Goal: Find specific page/section: Find specific page/section

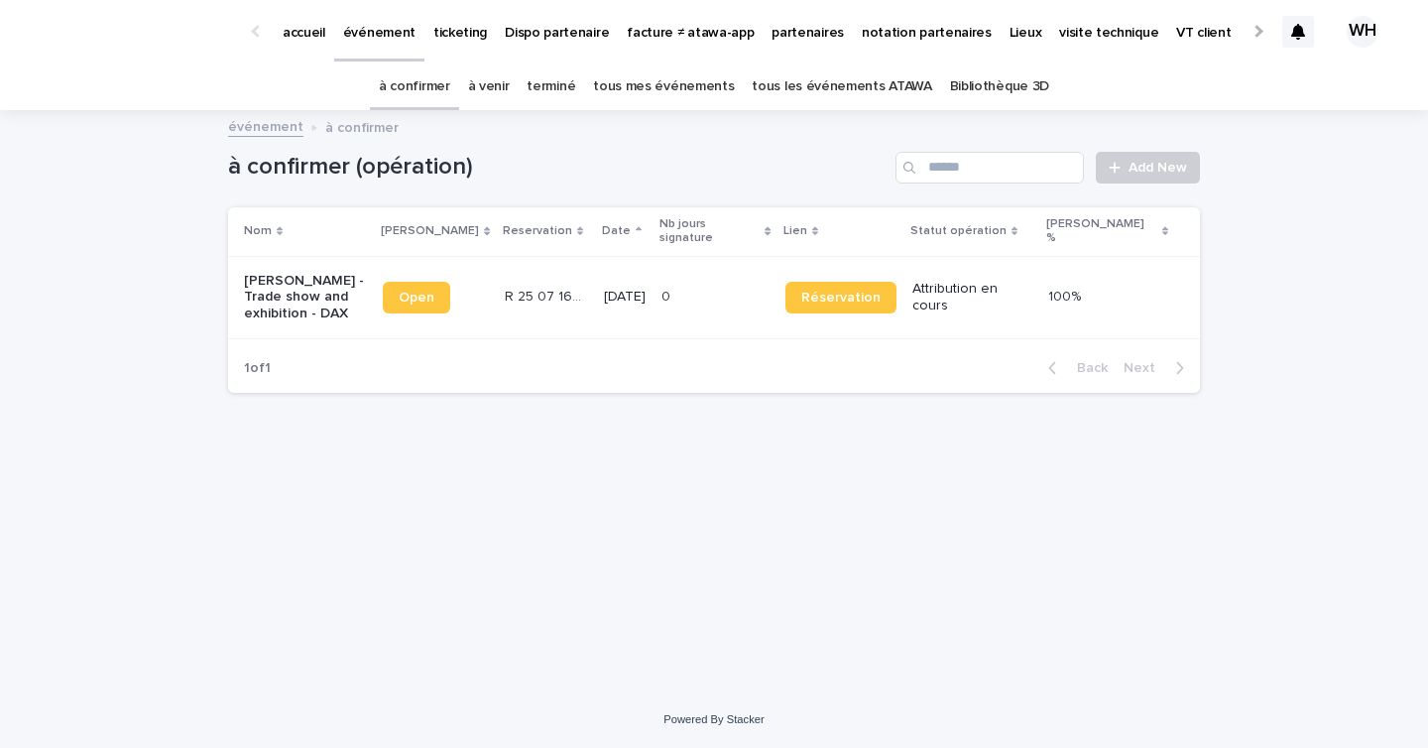
click at [489, 84] on link "à venir" at bounding box center [489, 86] width 42 height 47
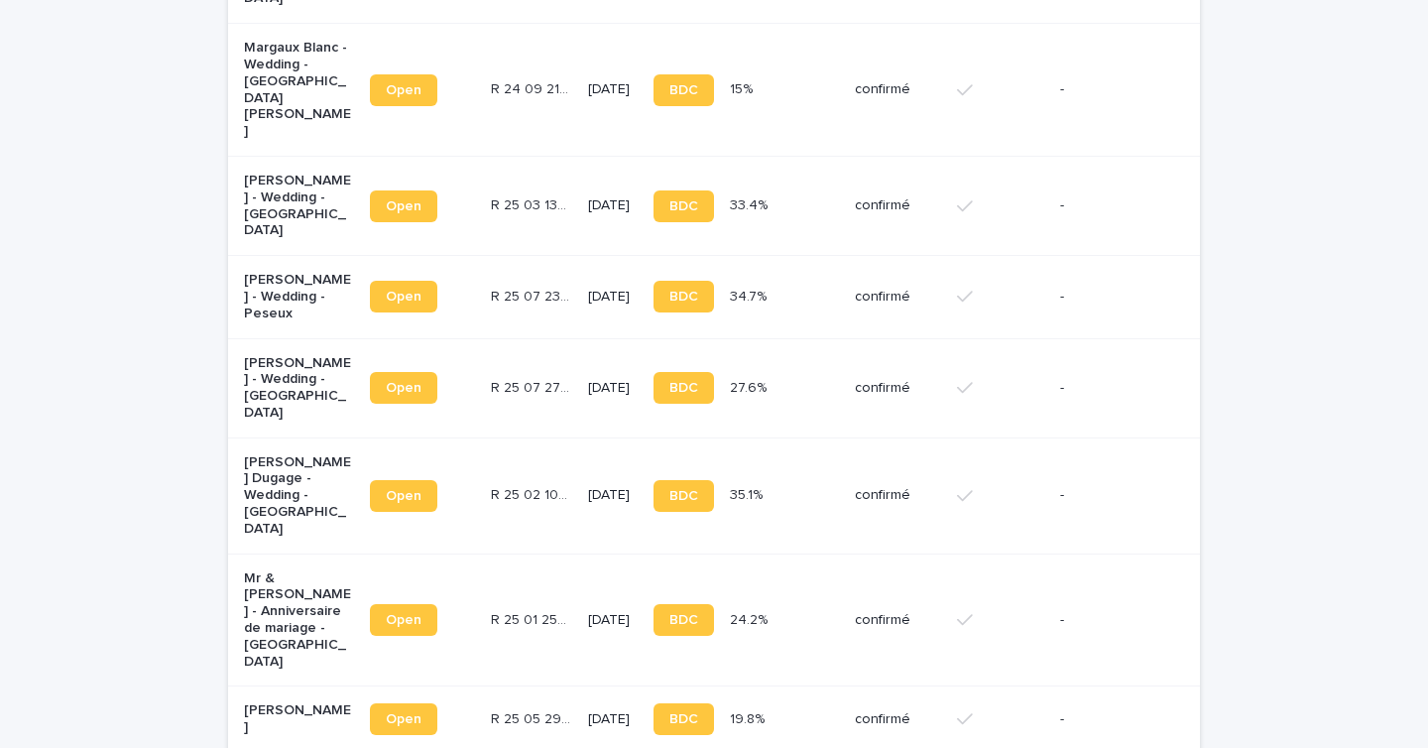
scroll to position [3103, 0]
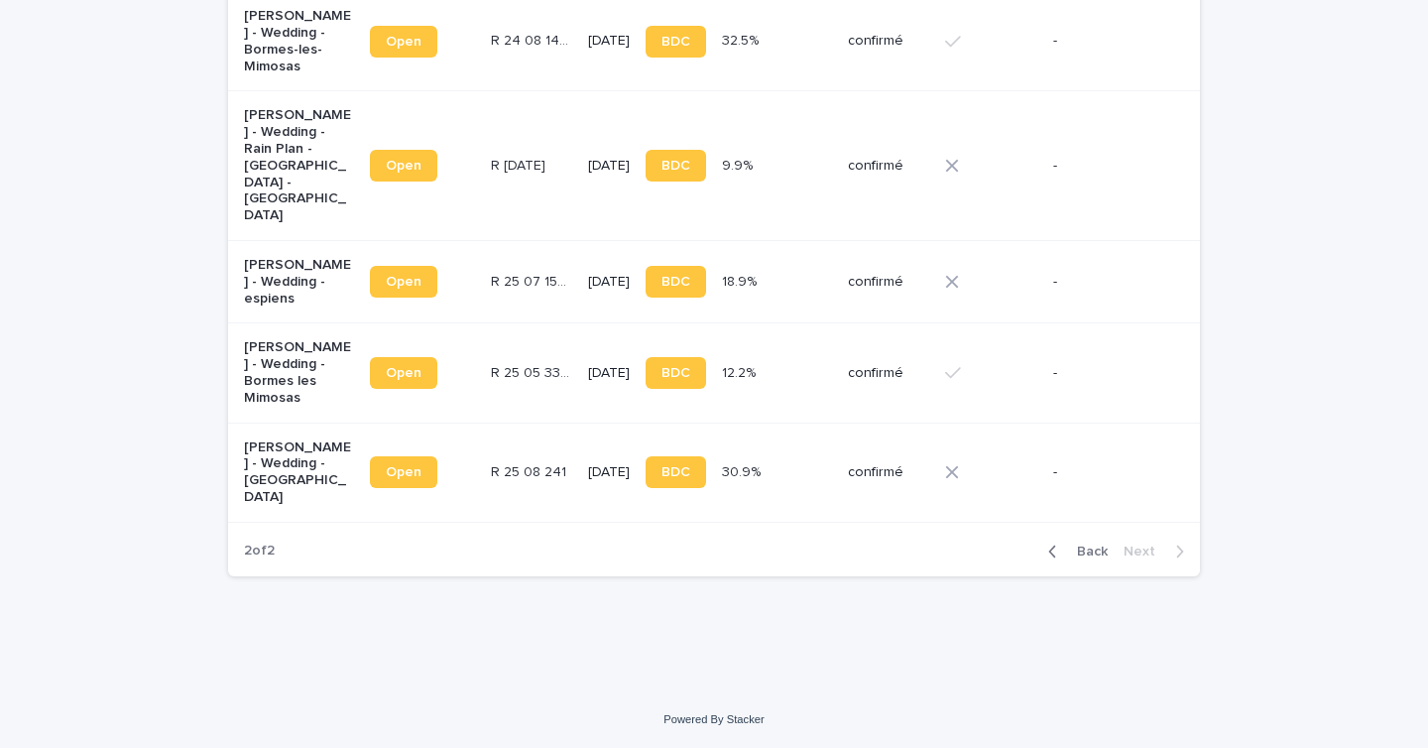
scroll to position [899, 0]
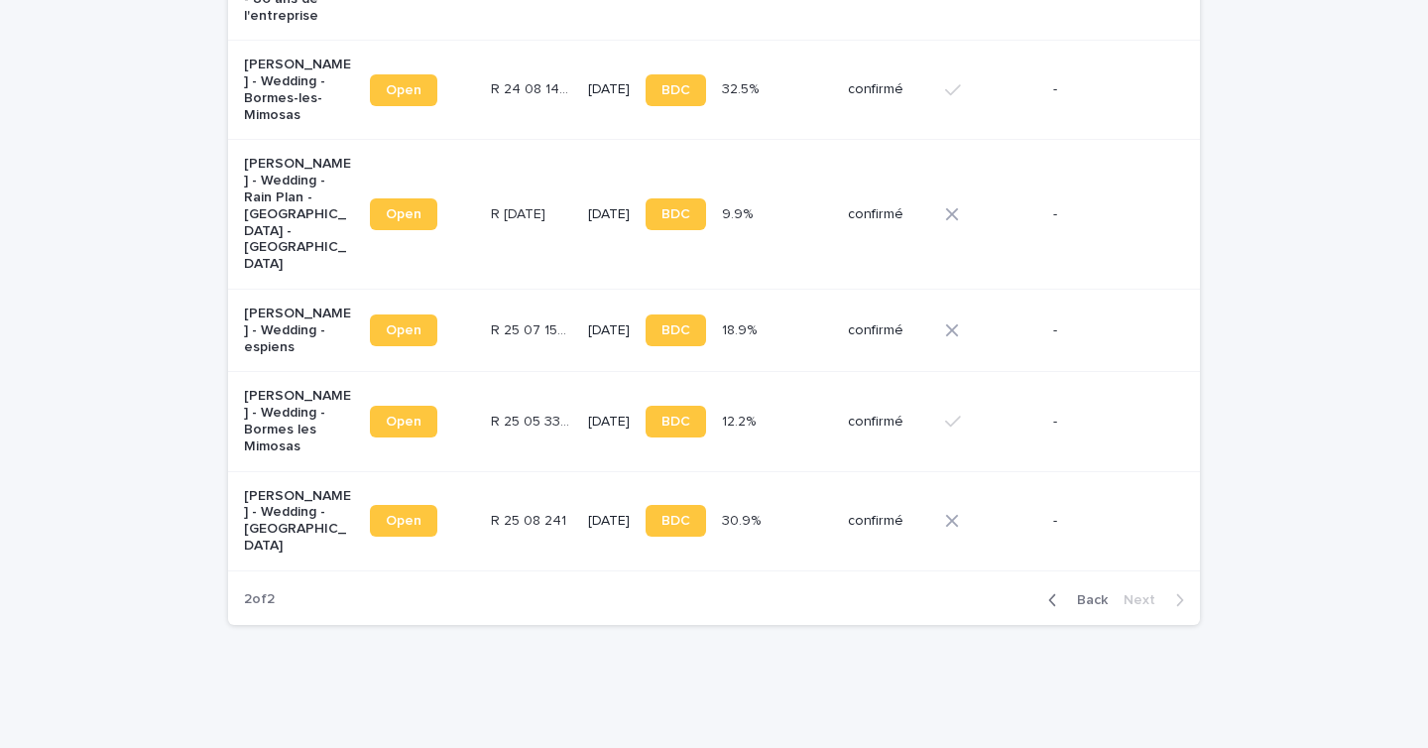
click at [840, 471] on td "confirmé" at bounding box center [888, 520] width 97 height 99
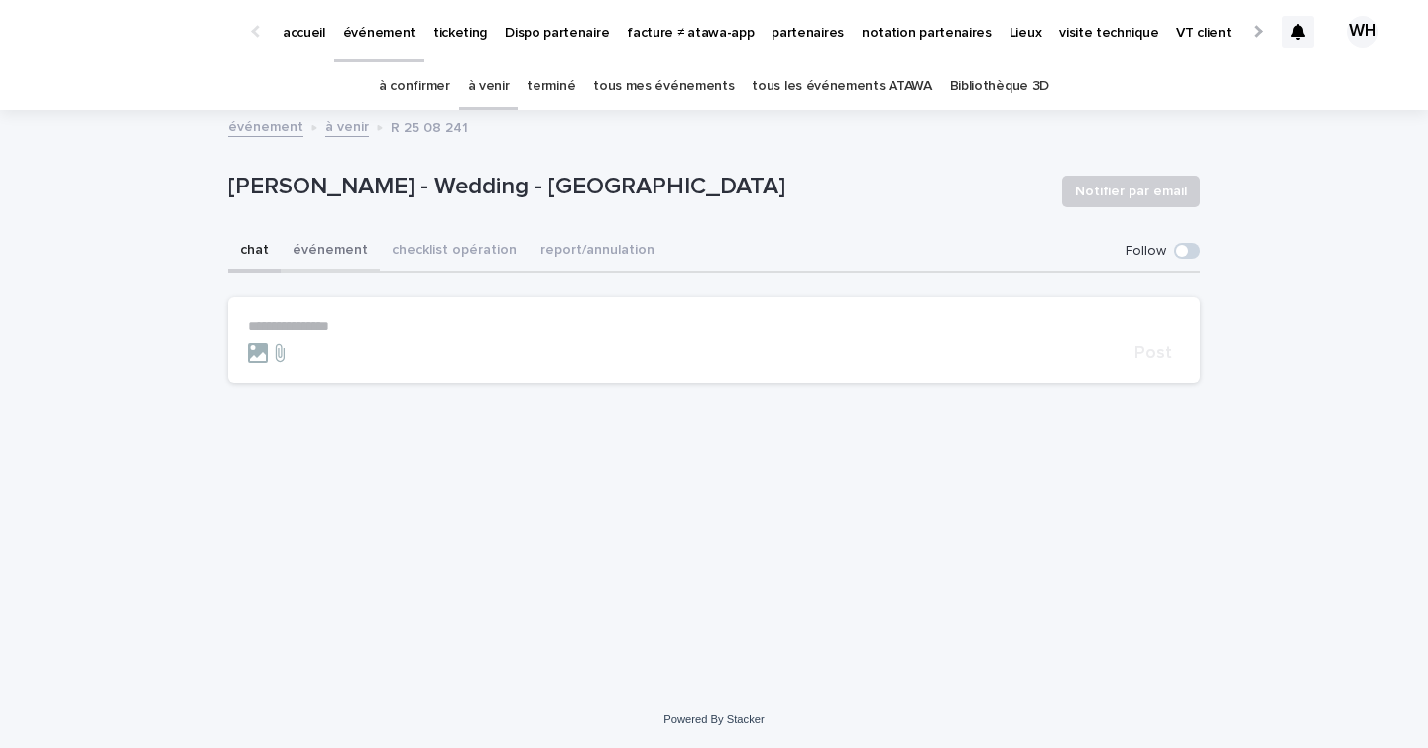
click at [337, 236] on button "événement" at bounding box center [330, 252] width 99 height 42
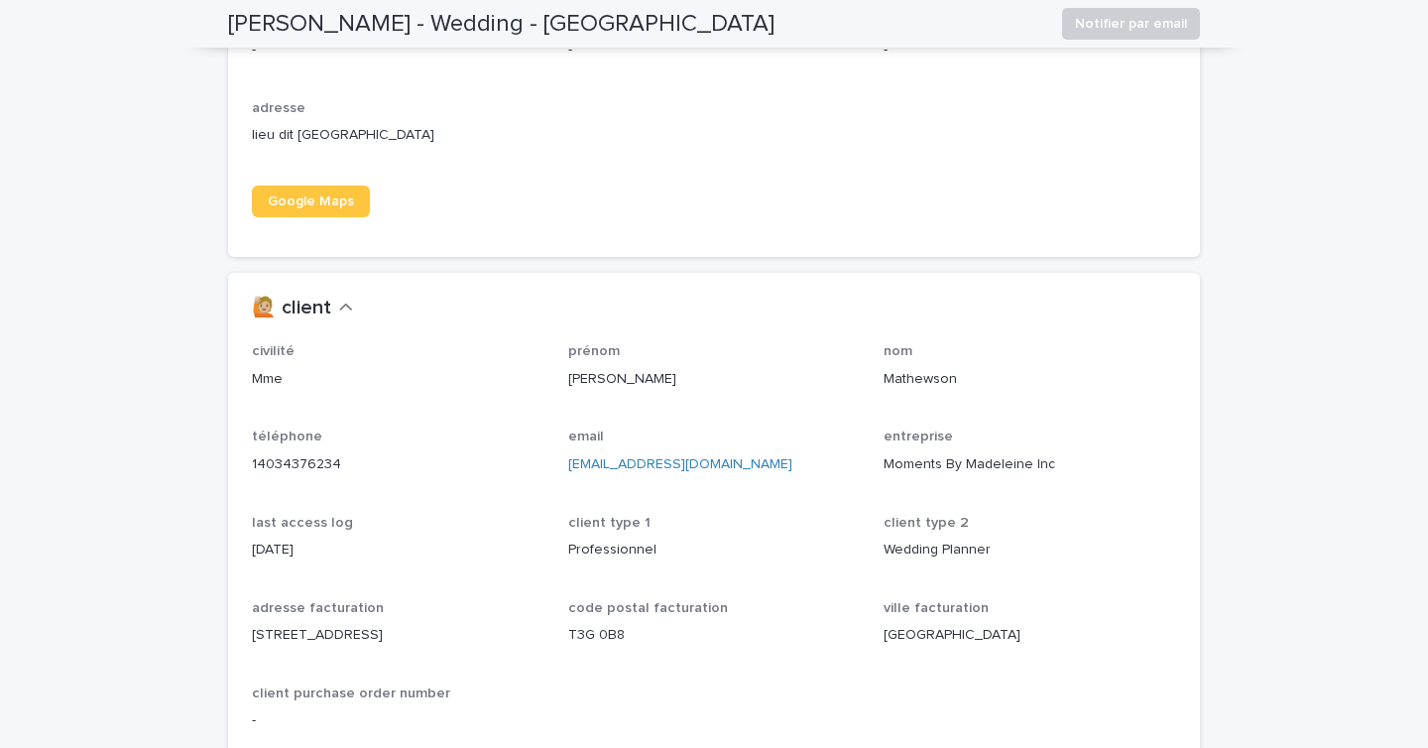
scroll to position [1492, 0]
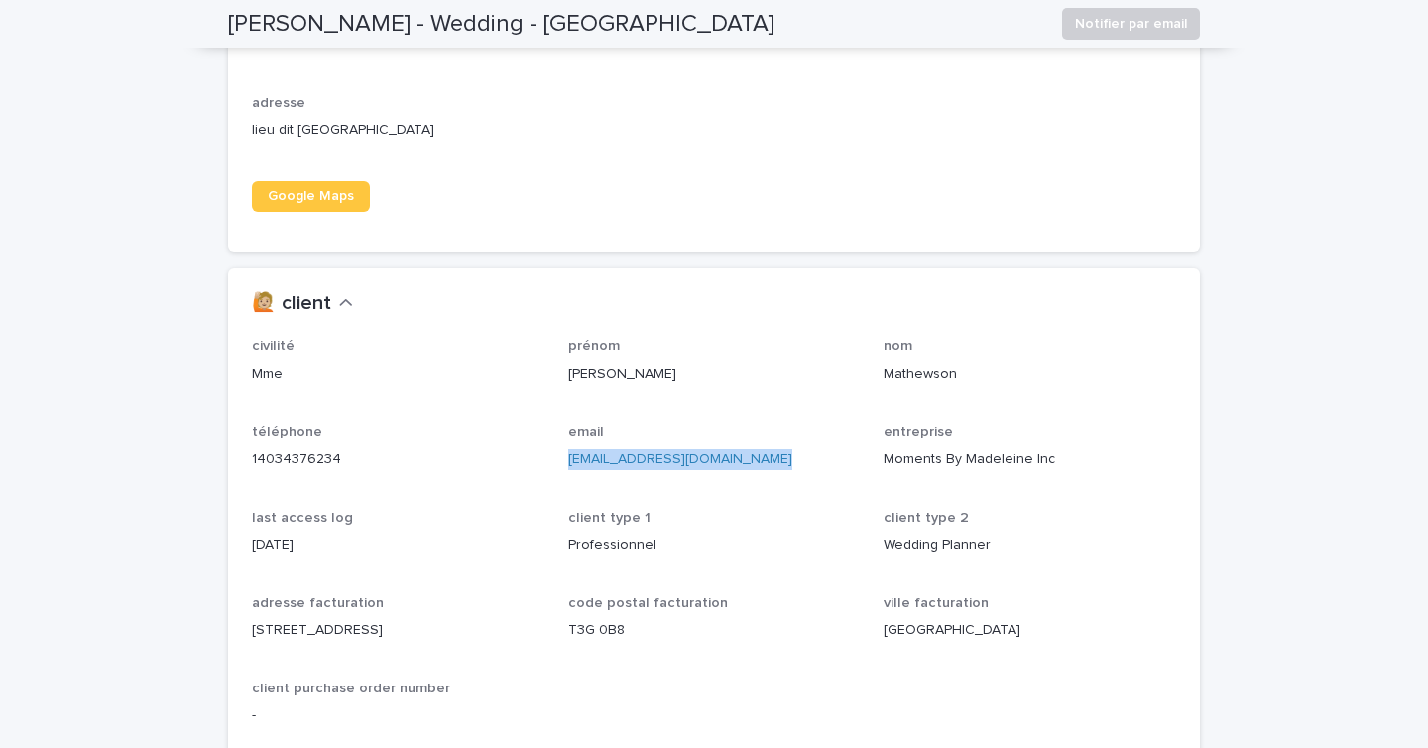
click at [535, 302] on div "🙋🏼 client" at bounding box center [710, 304] width 916 height 24
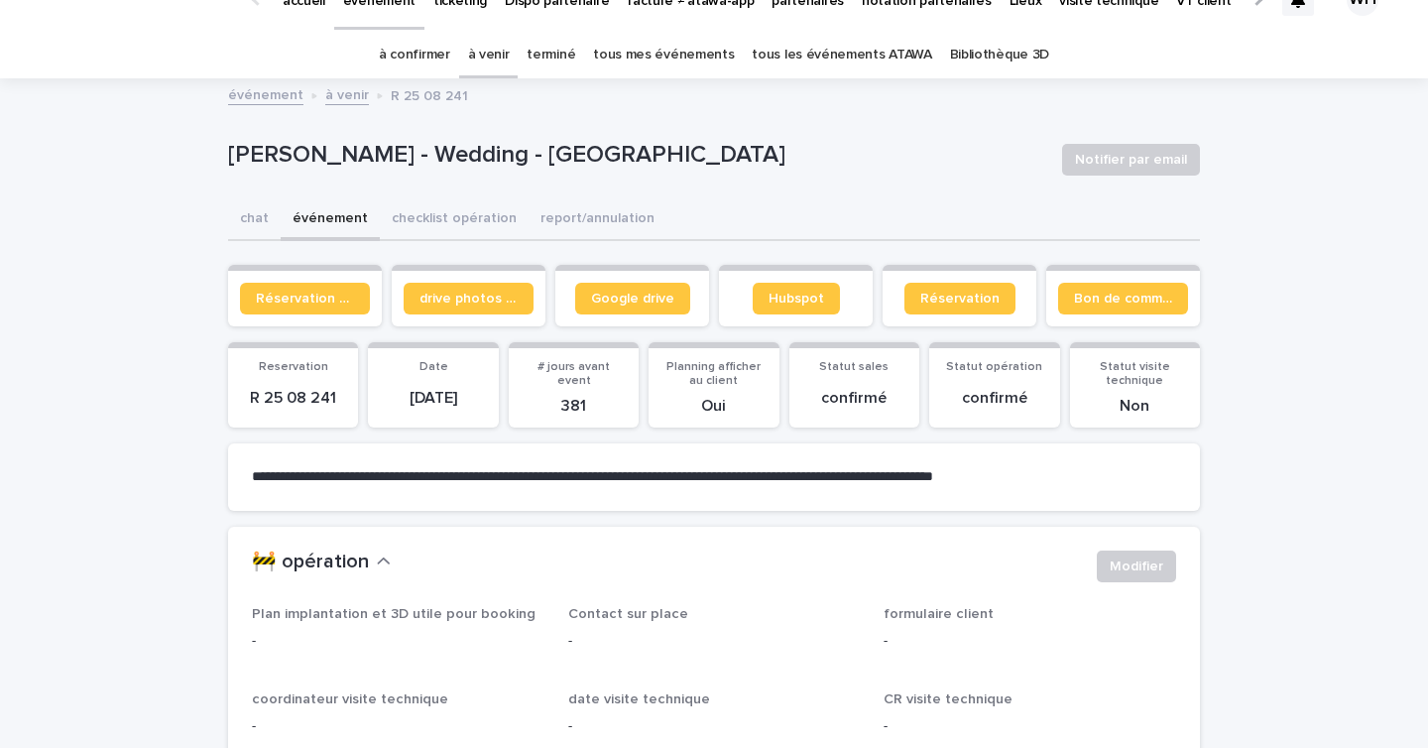
scroll to position [0, 0]
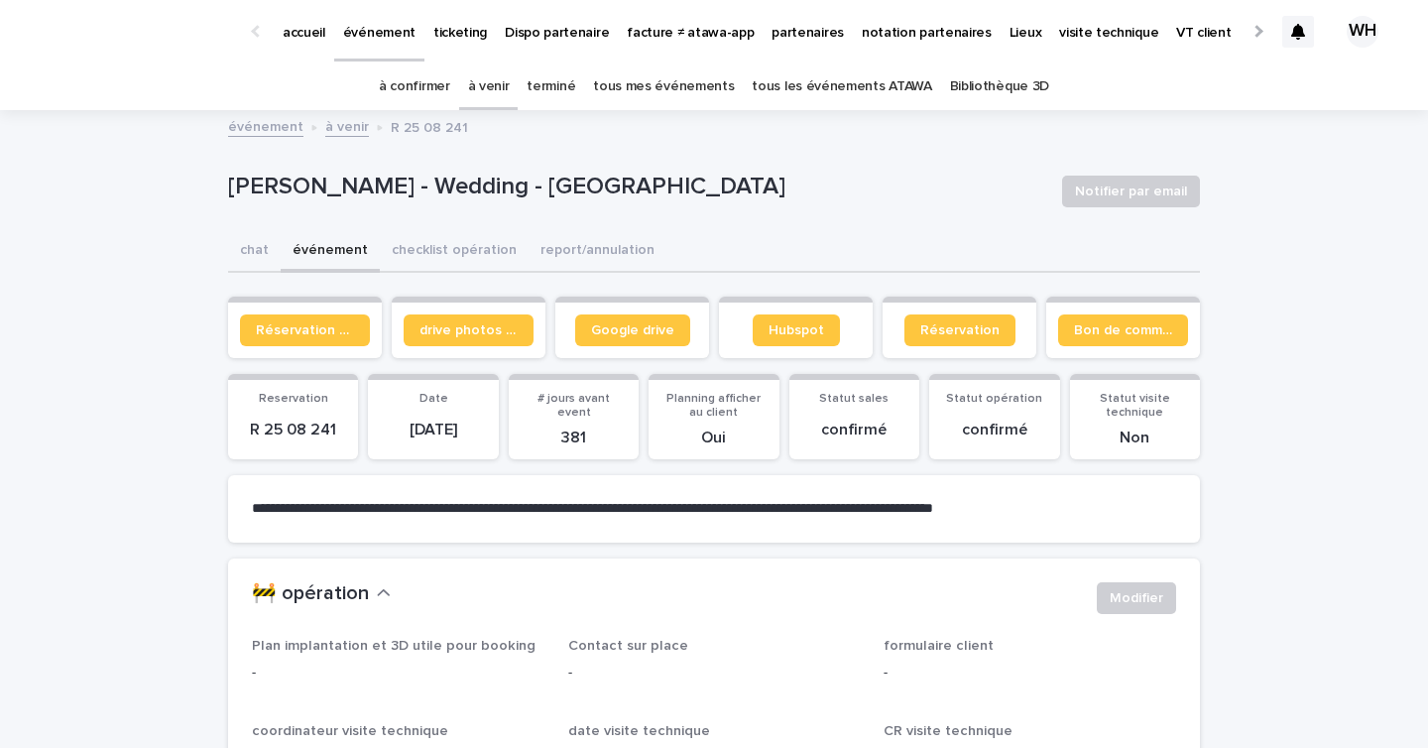
click at [420, 83] on link "à confirmer" at bounding box center [414, 86] width 71 height 47
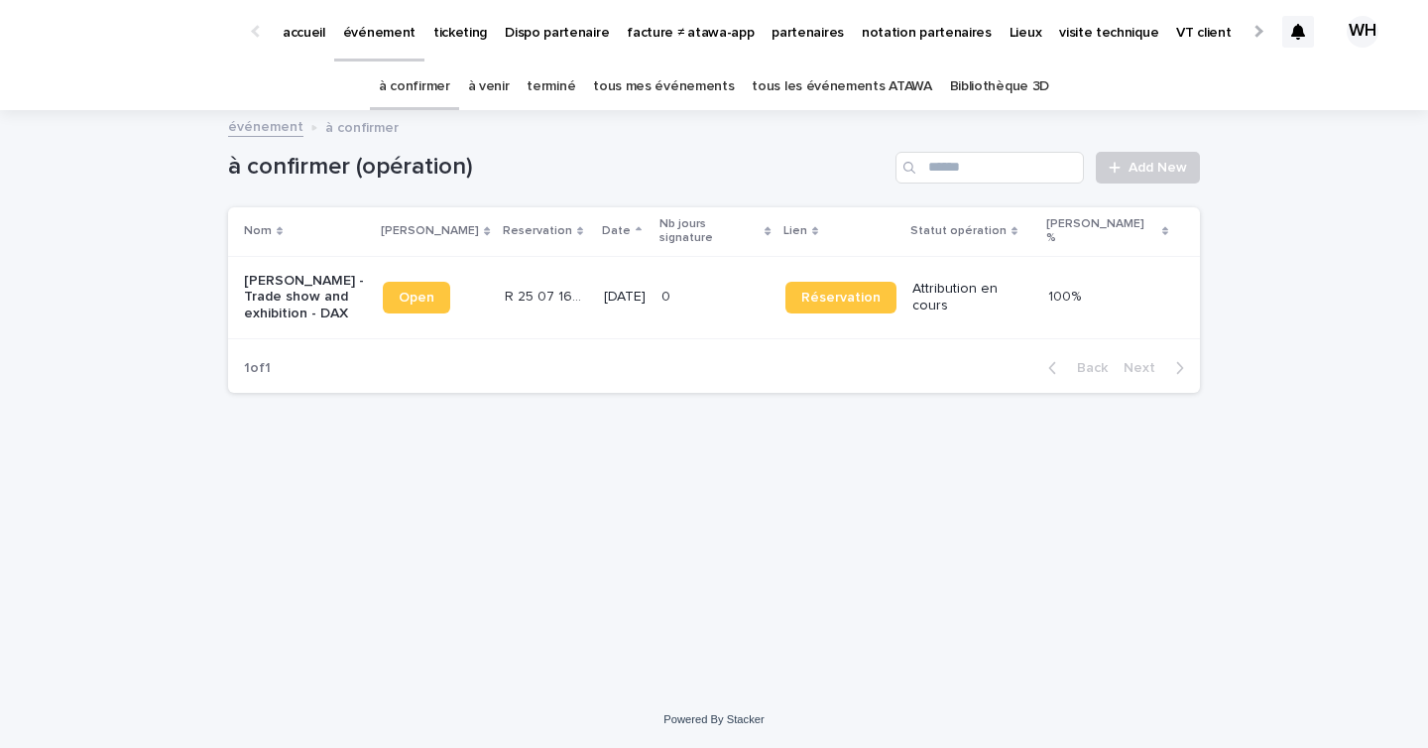
click at [597, 263] on td "[DATE]" at bounding box center [625, 297] width 58 height 82
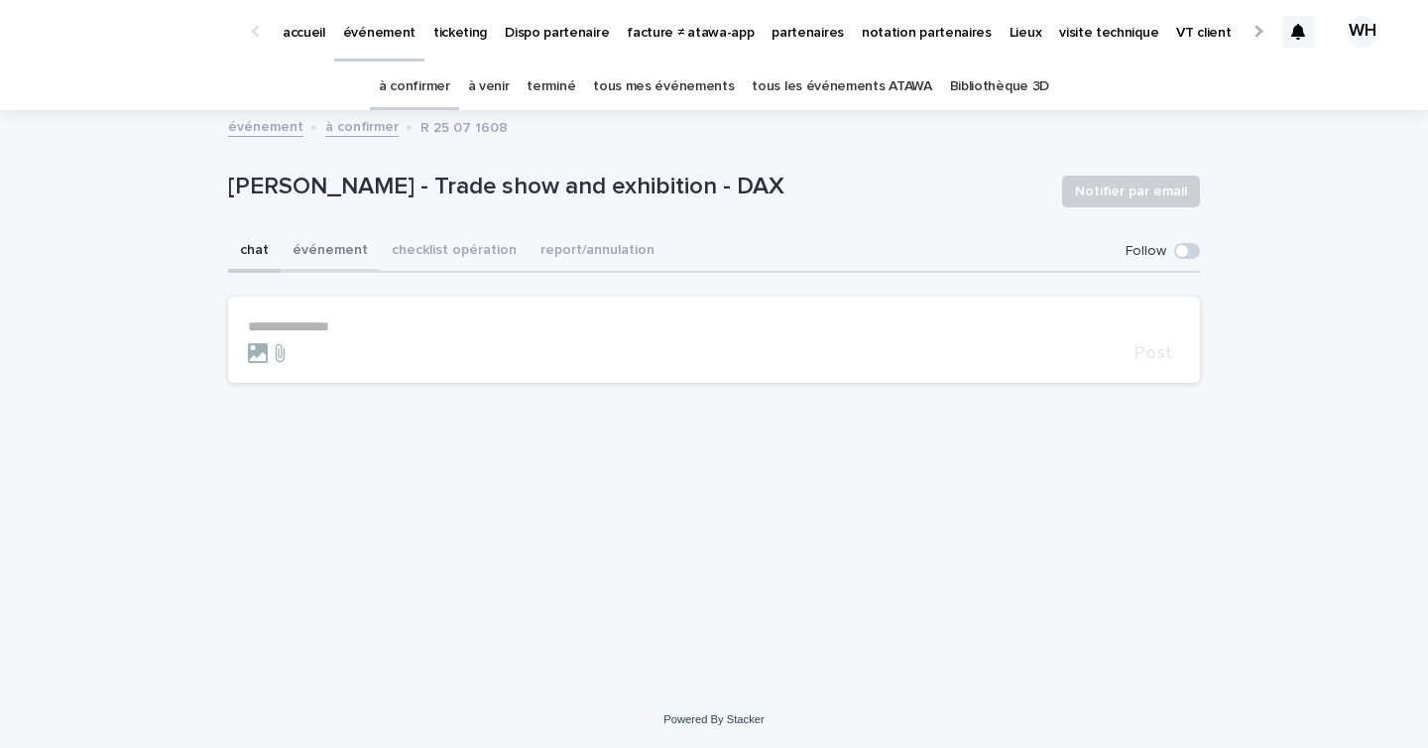
click at [343, 249] on button "événement" at bounding box center [330, 252] width 99 height 42
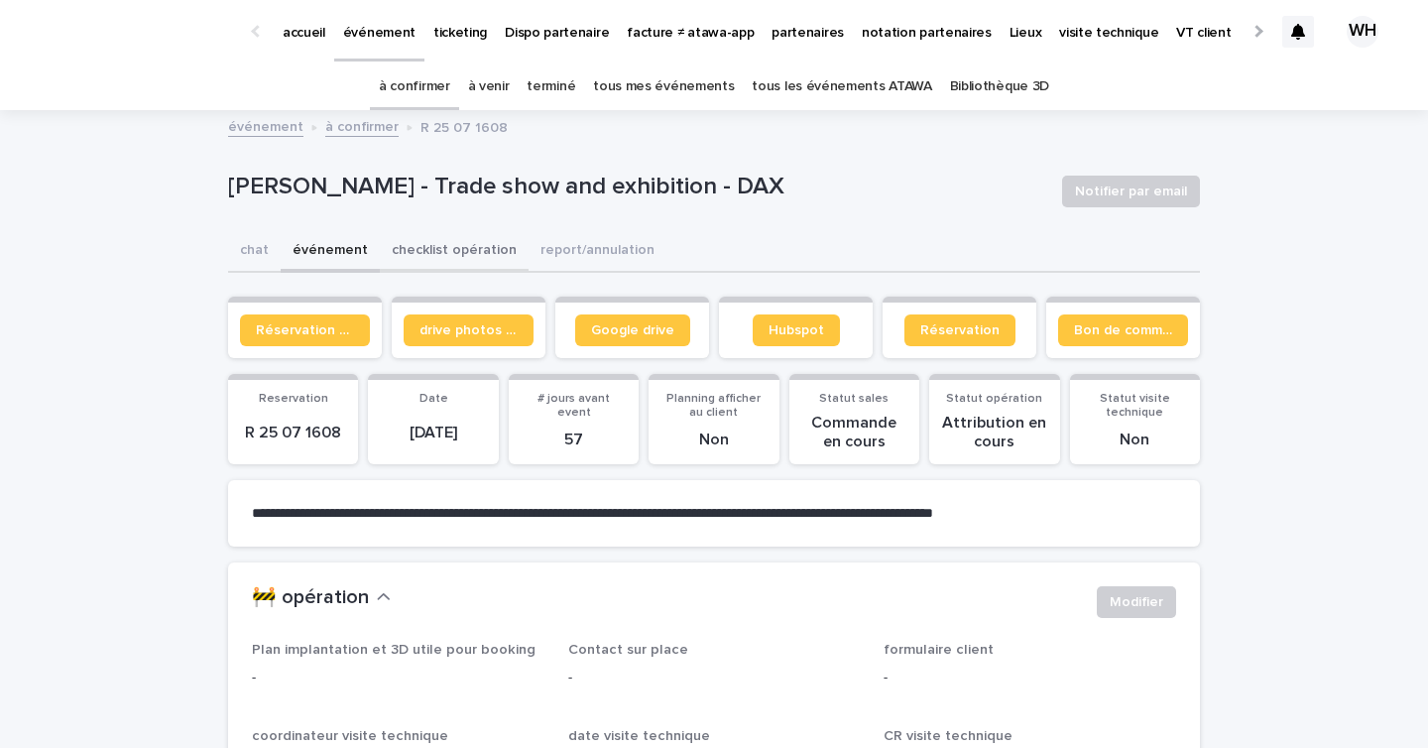
click at [442, 231] on button "checklist opération" at bounding box center [454, 252] width 149 height 42
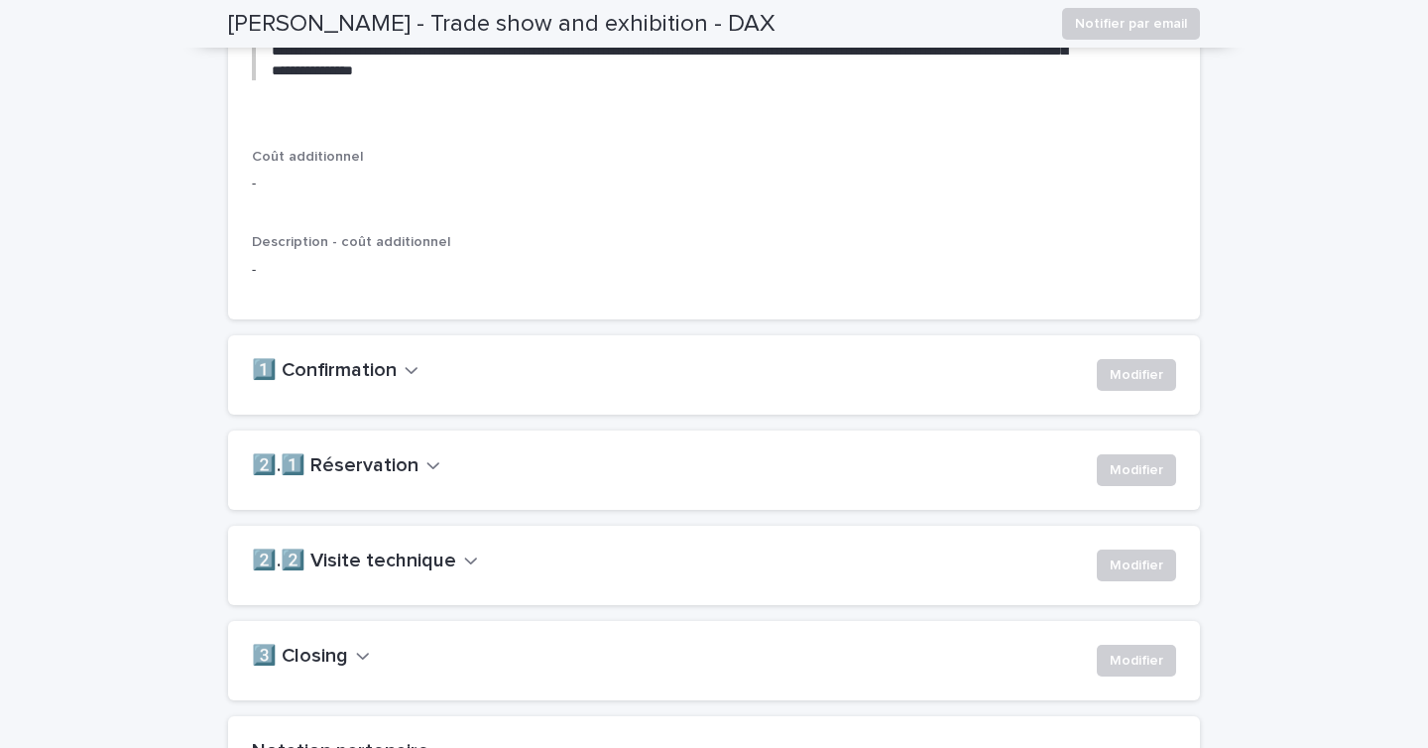
scroll to position [1191, 0]
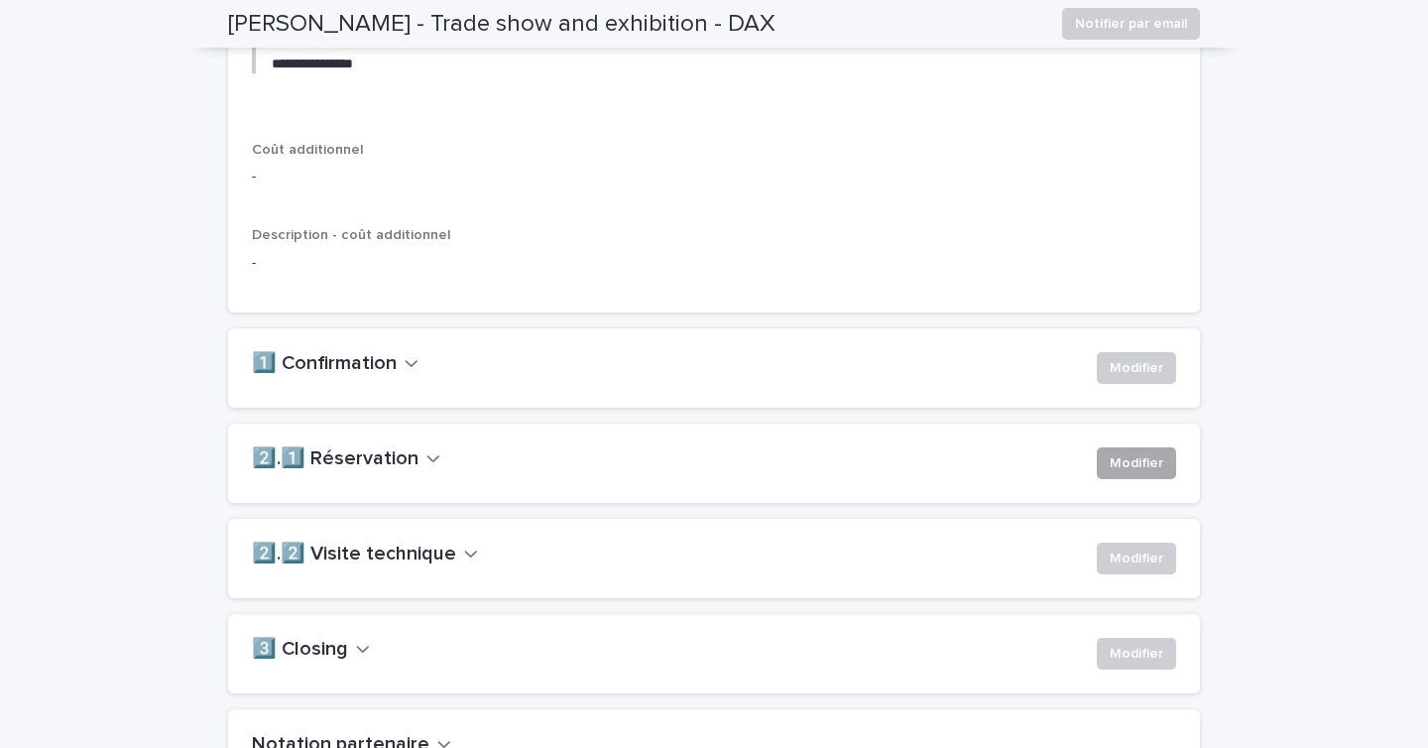
click at [1107, 479] on button "Modifier" at bounding box center [1136, 463] width 79 height 32
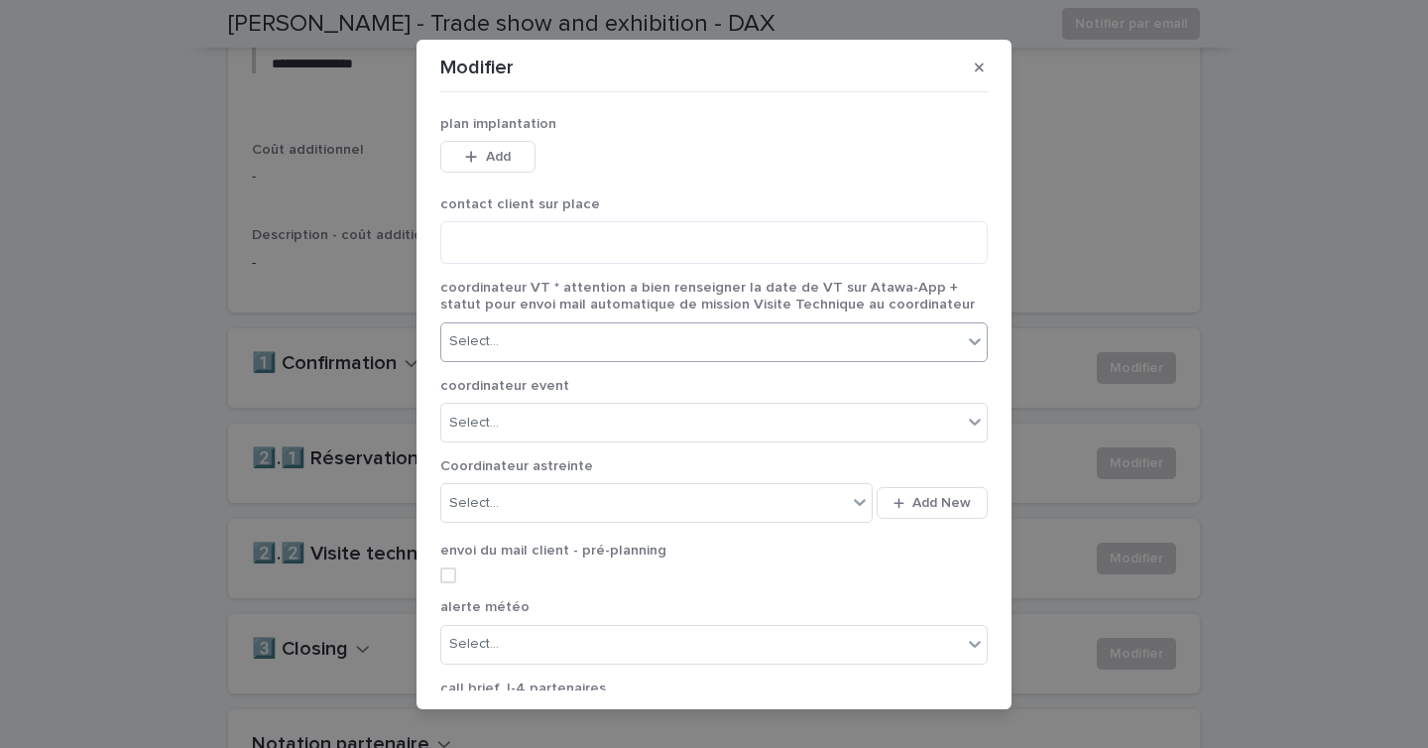
click at [639, 355] on div "Select..." at bounding box center [701, 341] width 521 height 33
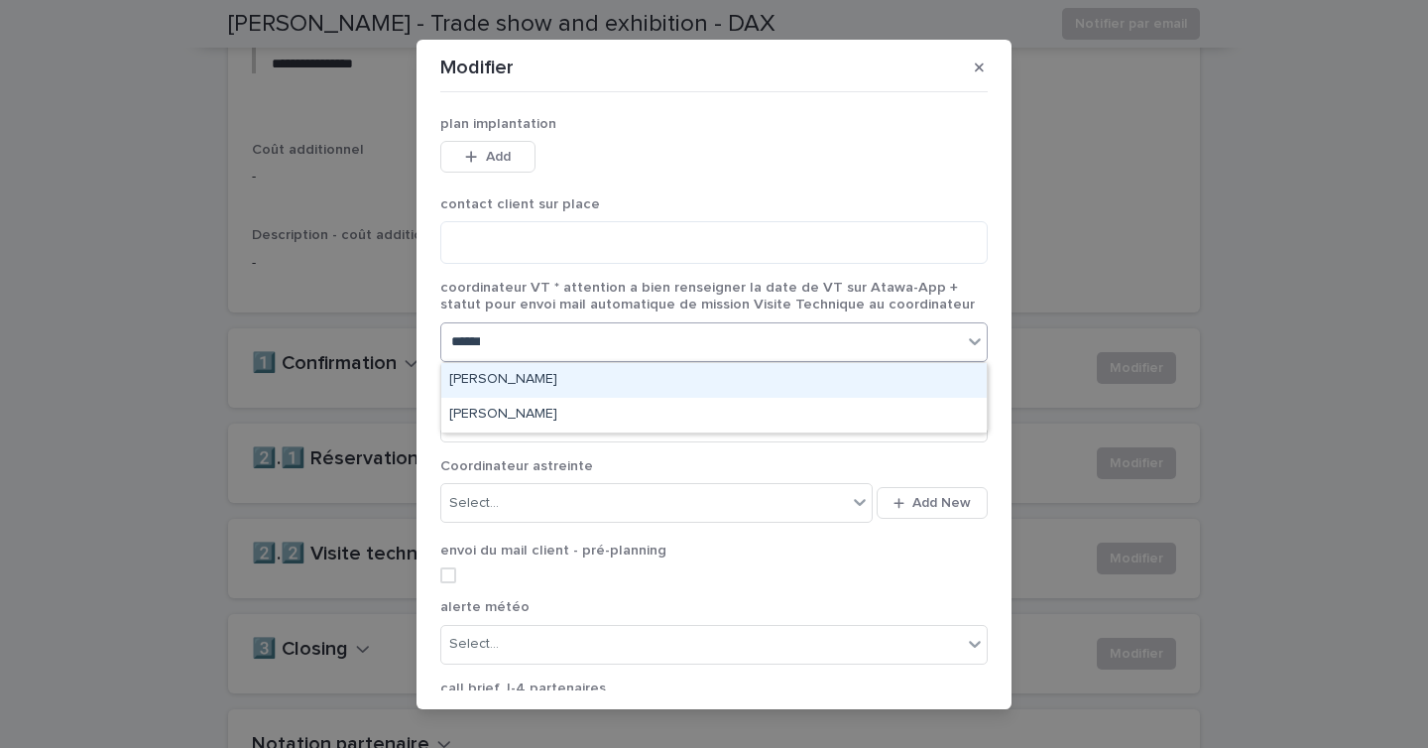
type input "*******"
click at [603, 390] on div "[PERSON_NAME]" at bounding box center [713, 380] width 545 height 35
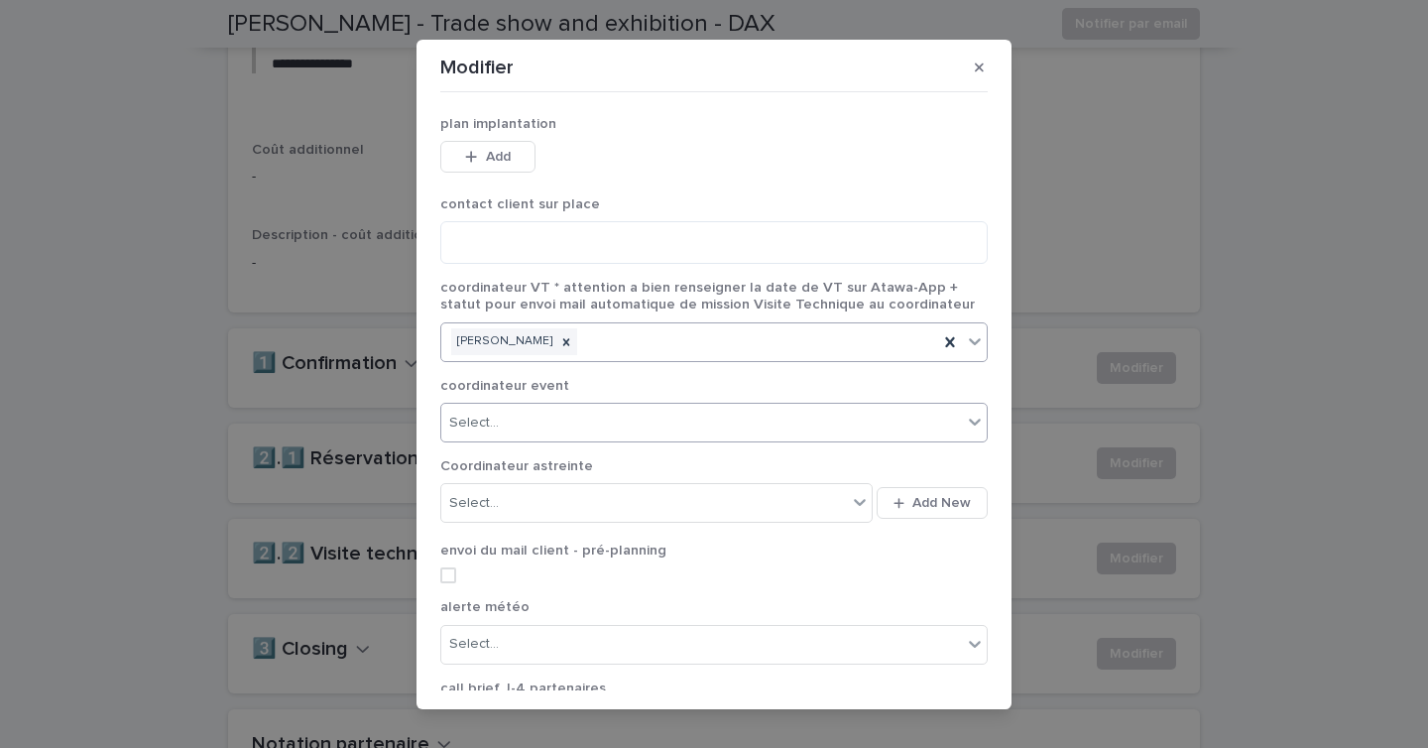
click at [590, 426] on div "Select..." at bounding box center [701, 423] width 521 height 33
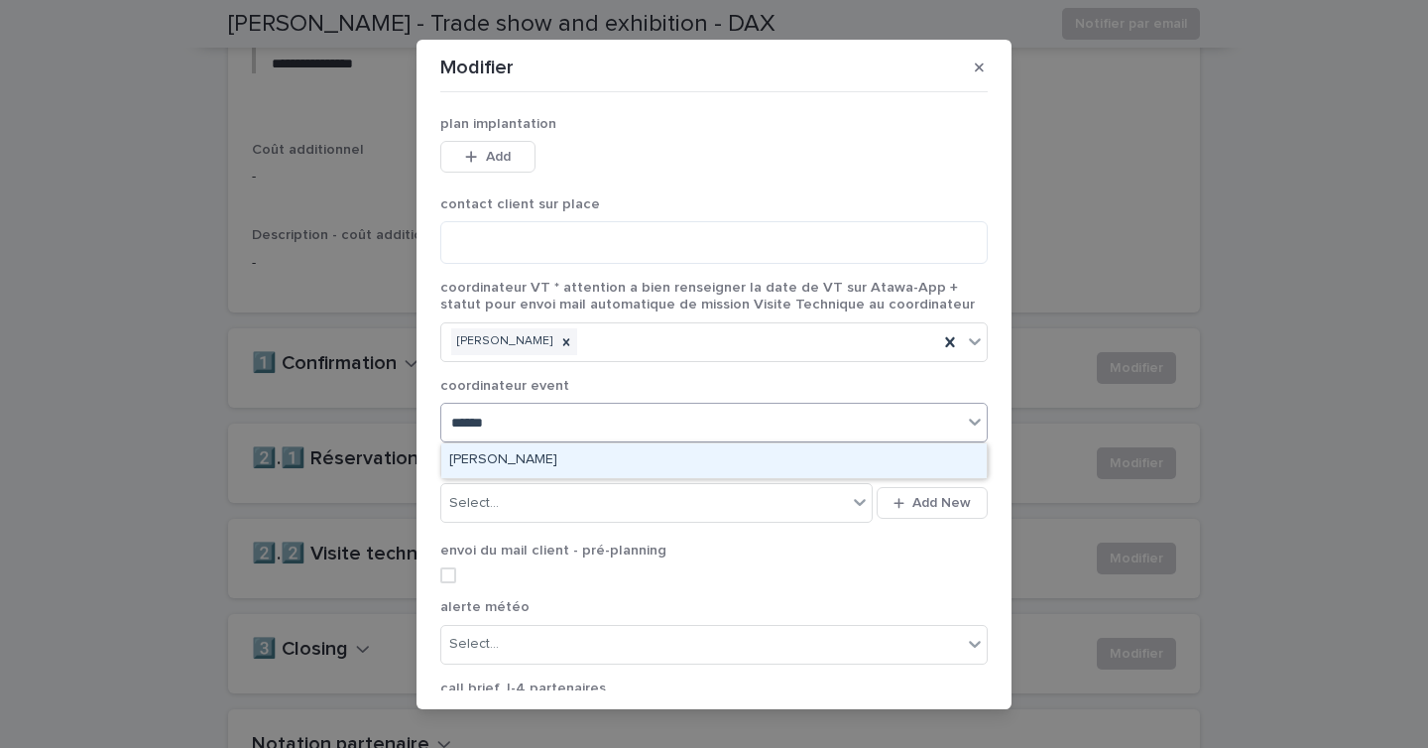
type input "*******"
click at [567, 443] on div "[PERSON_NAME]" at bounding box center [713, 460] width 545 height 35
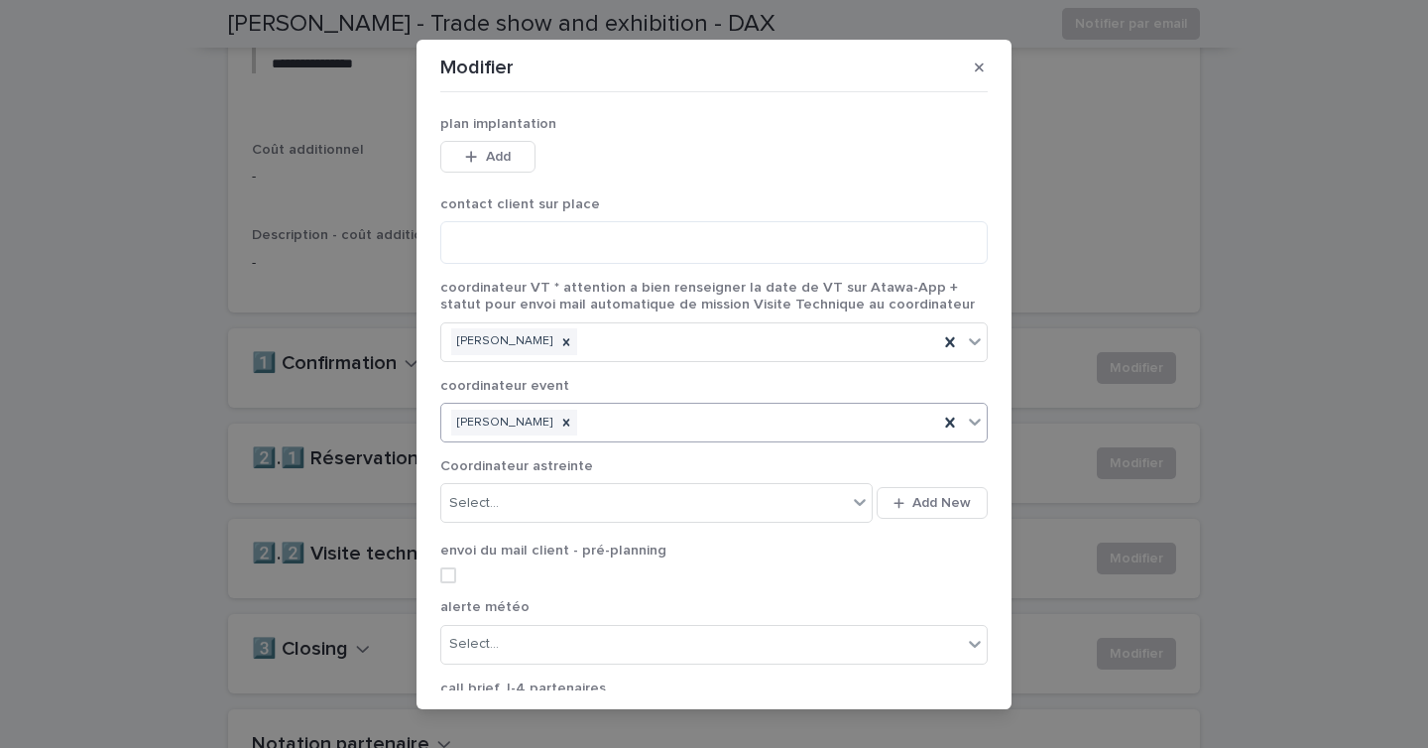
scroll to position [225, 0]
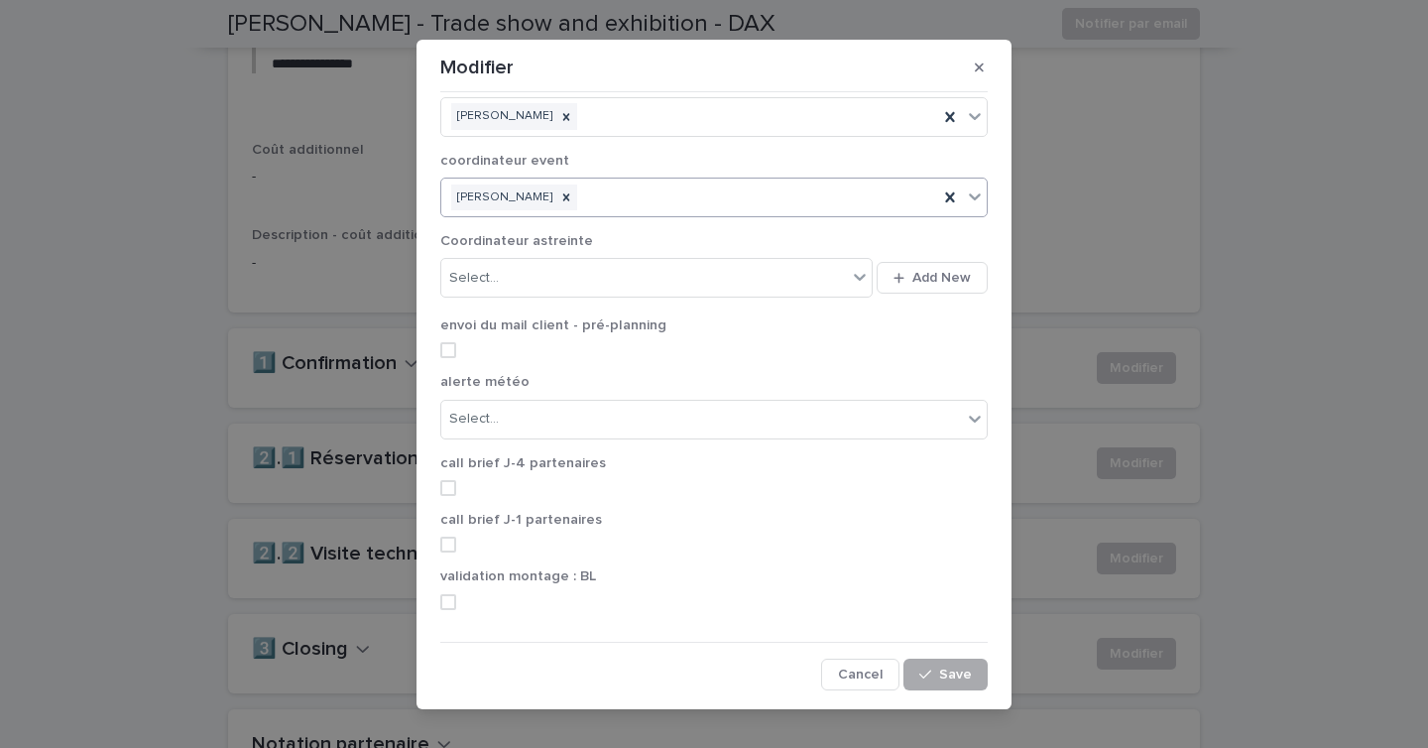
click at [938, 672] on div "button" at bounding box center [929, 674] width 20 height 14
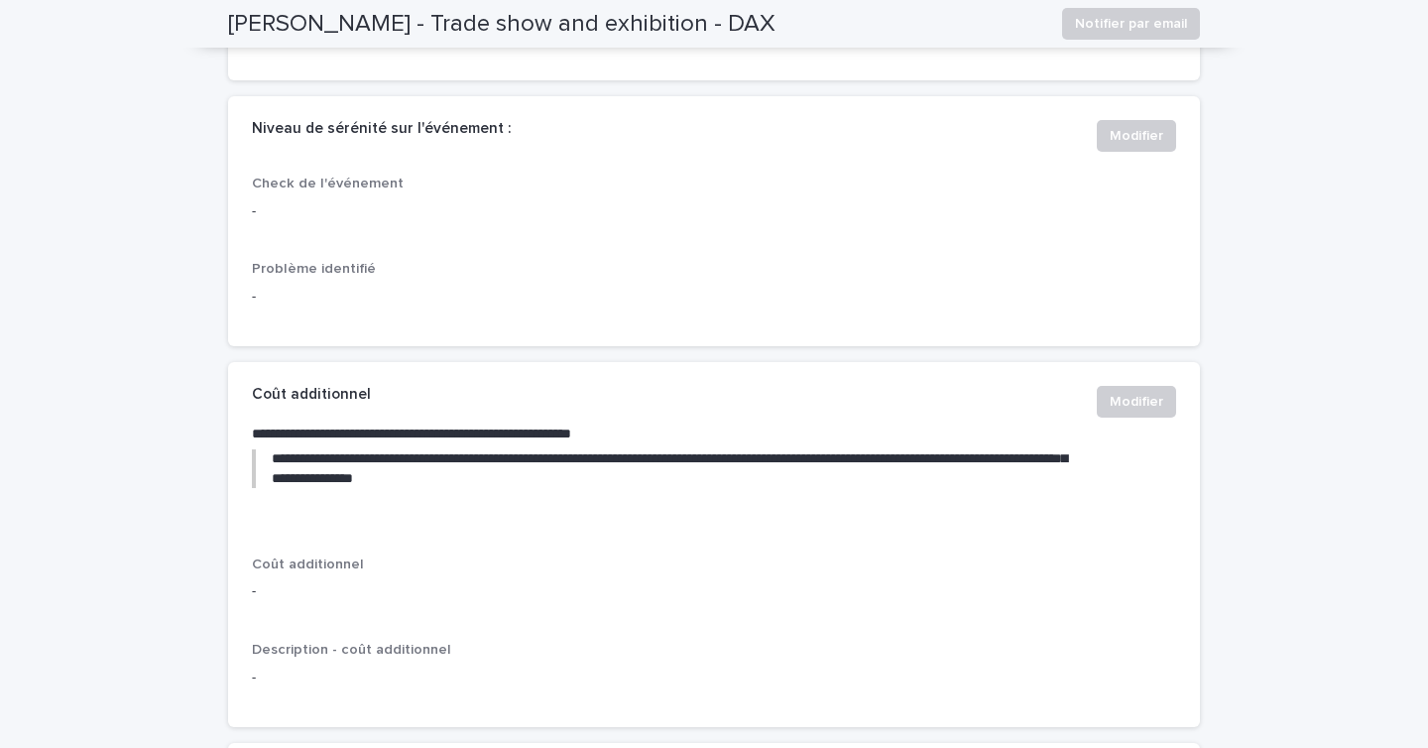
scroll to position [0, 0]
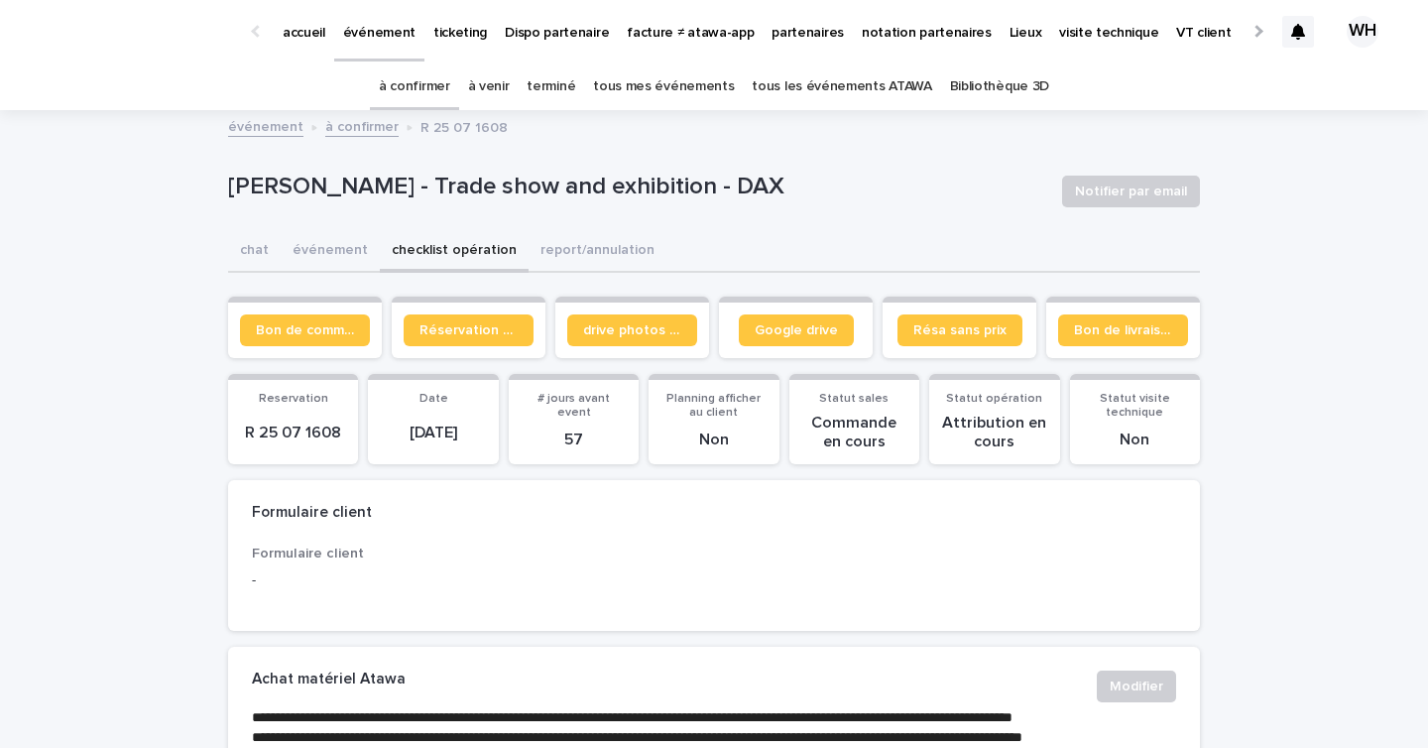
click at [365, 30] on p "événement" at bounding box center [379, 21] width 72 height 42
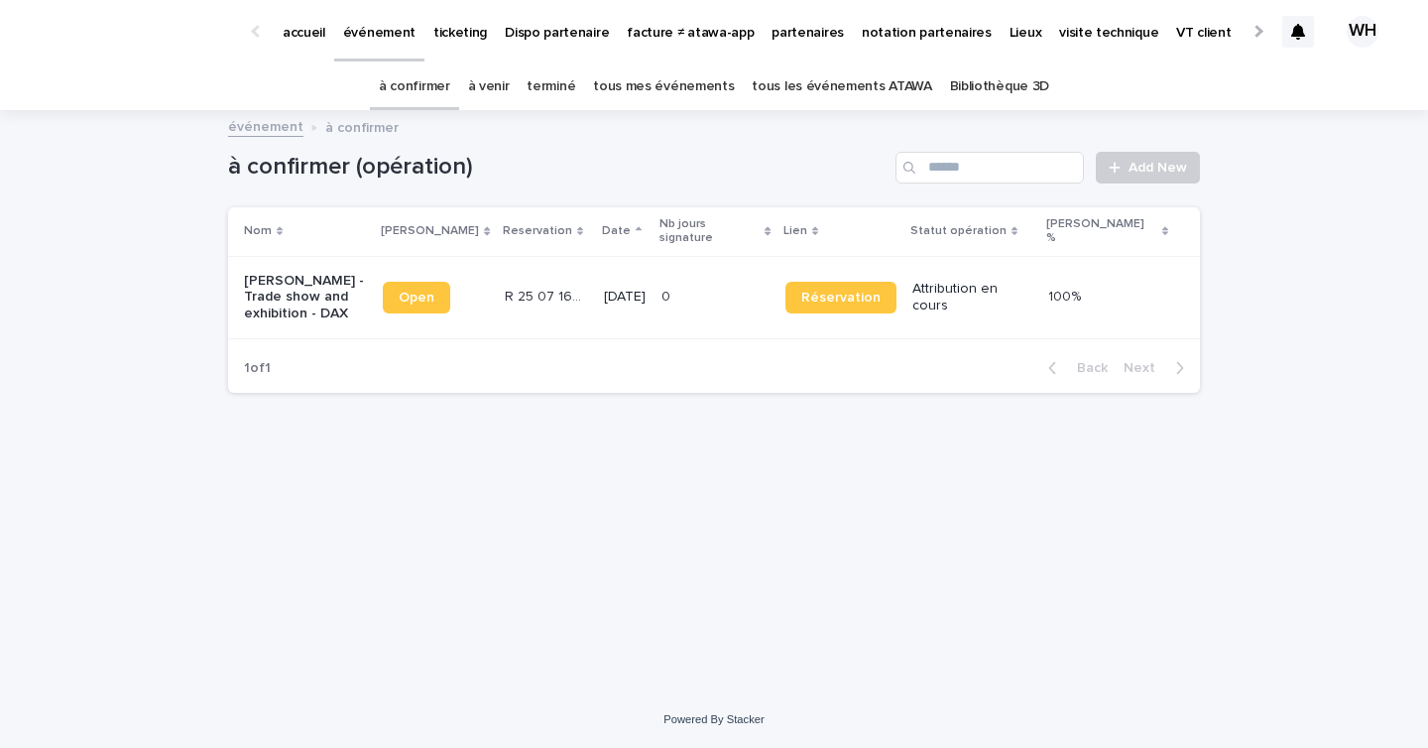
click at [551, 300] on td "R 25 07 1608 R 25 07 1608" at bounding box center [547, 297] width 100 height 82
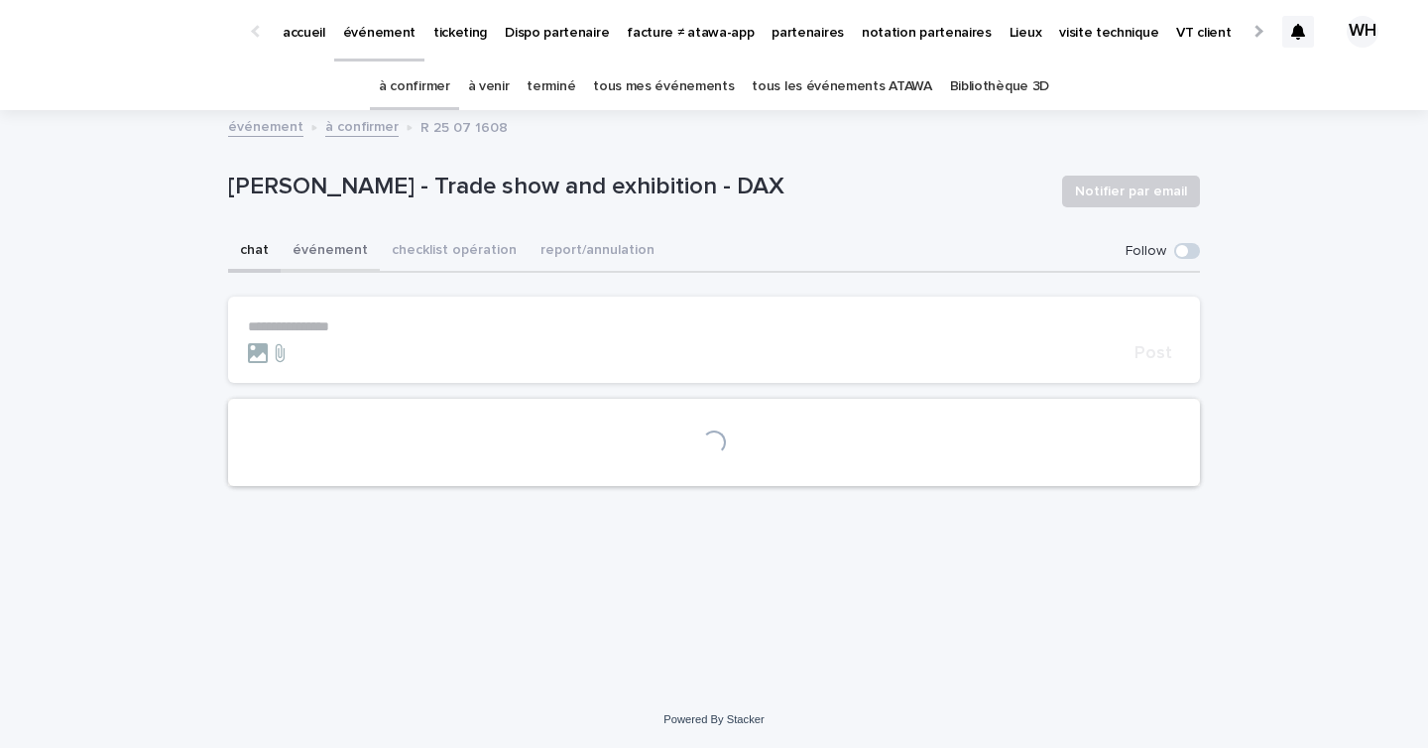
click at [342, 249] on button "événement" at bounding box center [330, 252] width 99 height 42
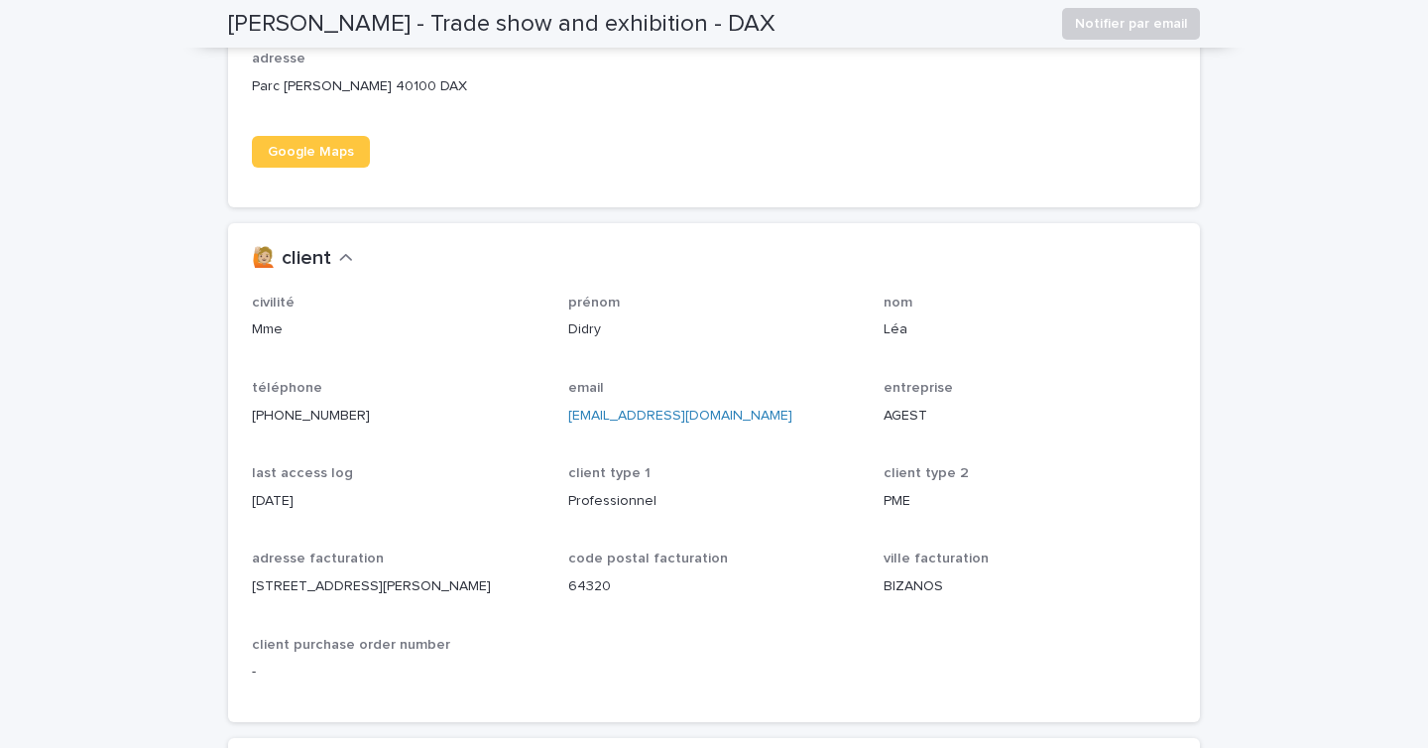
scroll to position [1583, 0]
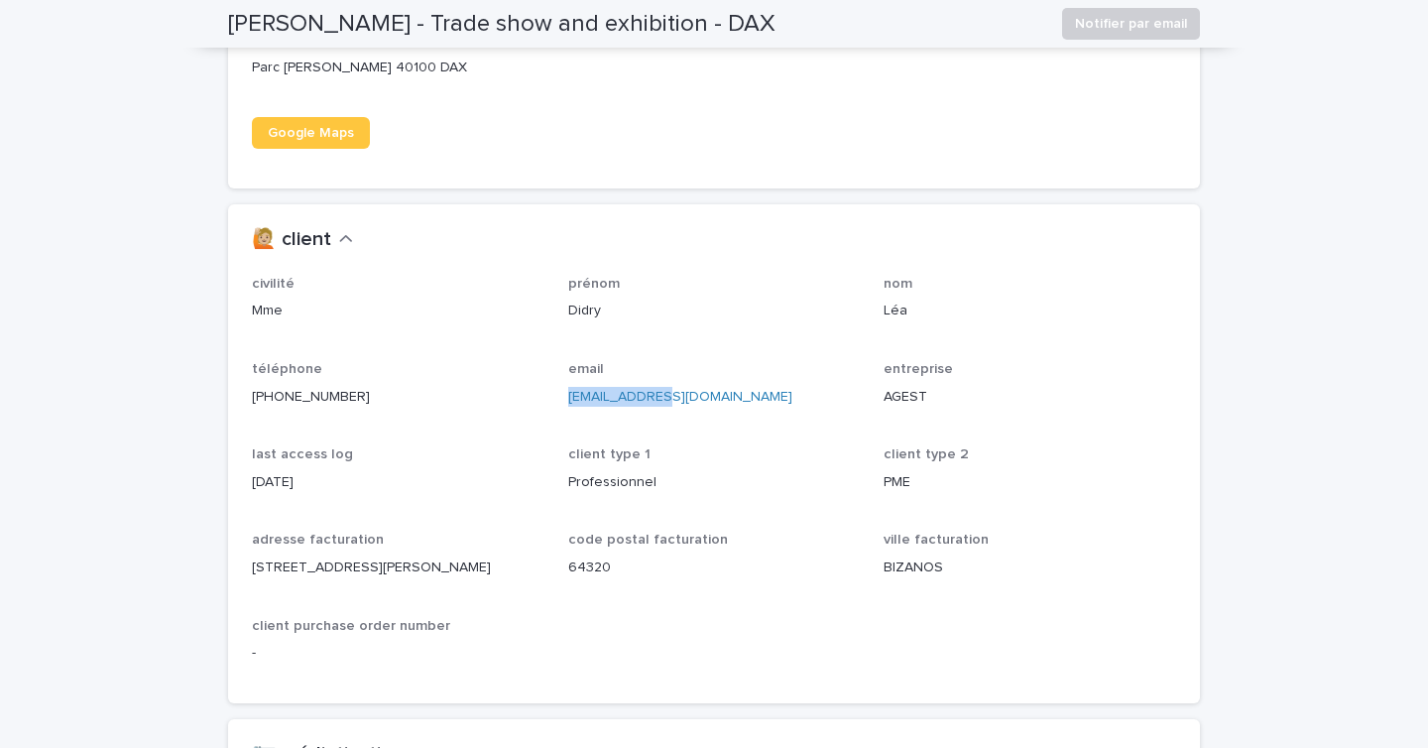
drag, startPoint x: 394, startPoint y: 403, endPoint x: 165, endPoint y: 398, distance: 229.1
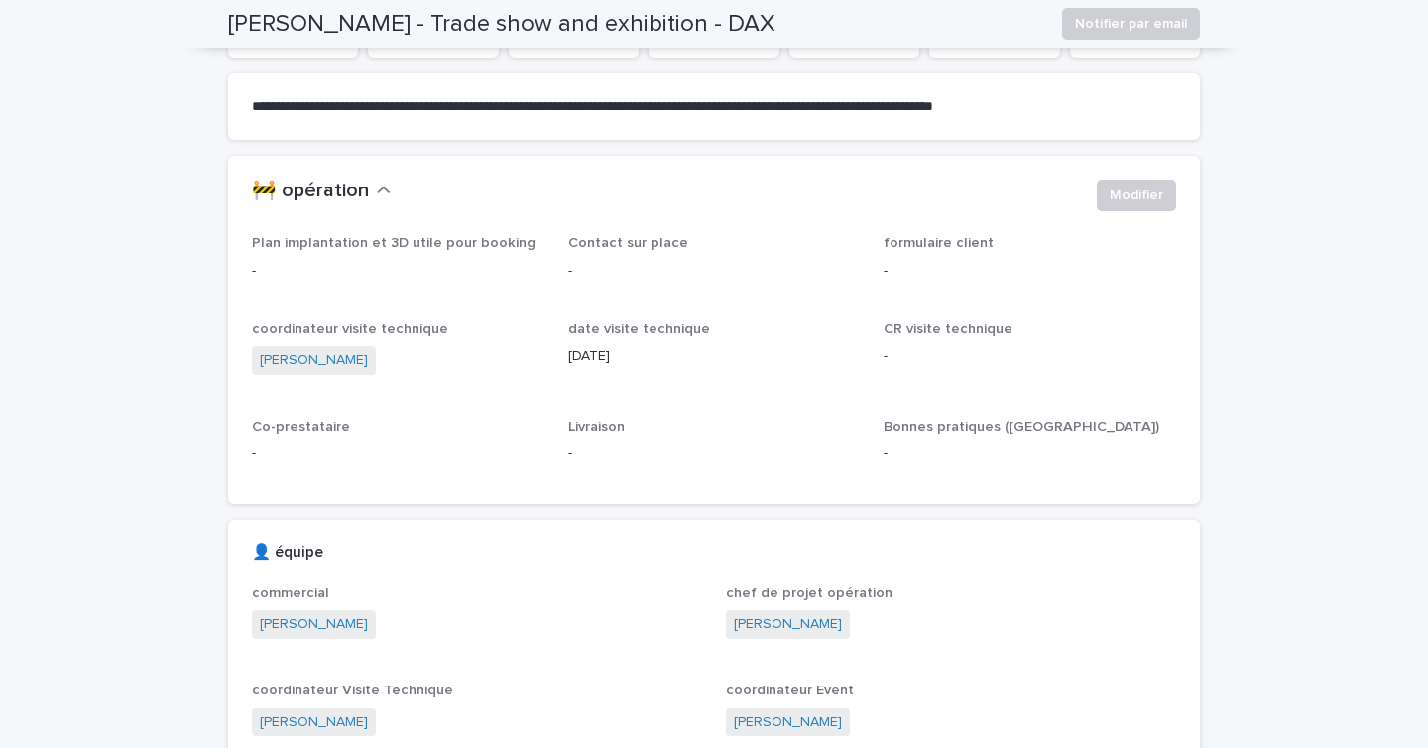
scroll to position [0, 0]
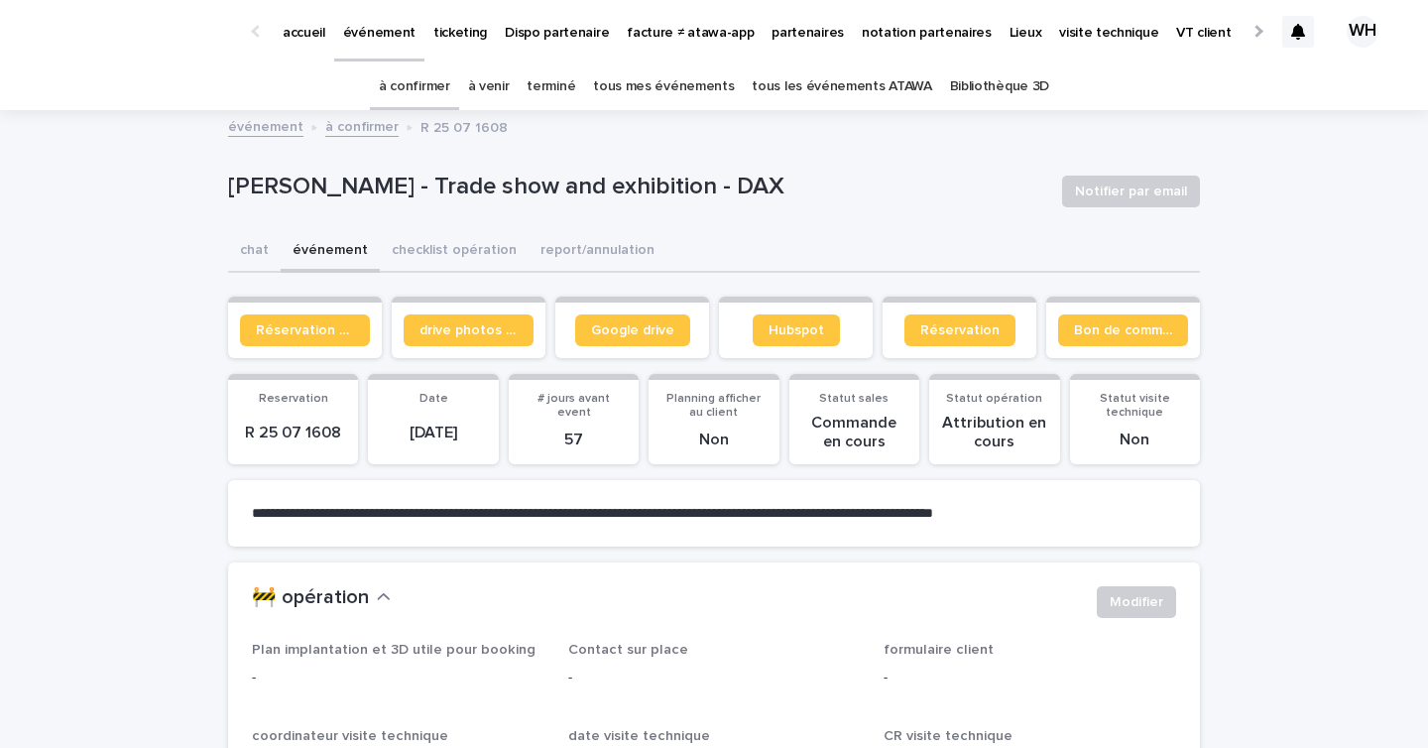
click at [400, 34] on p "événement" at bounding box center [379, 21] width 72 height 42
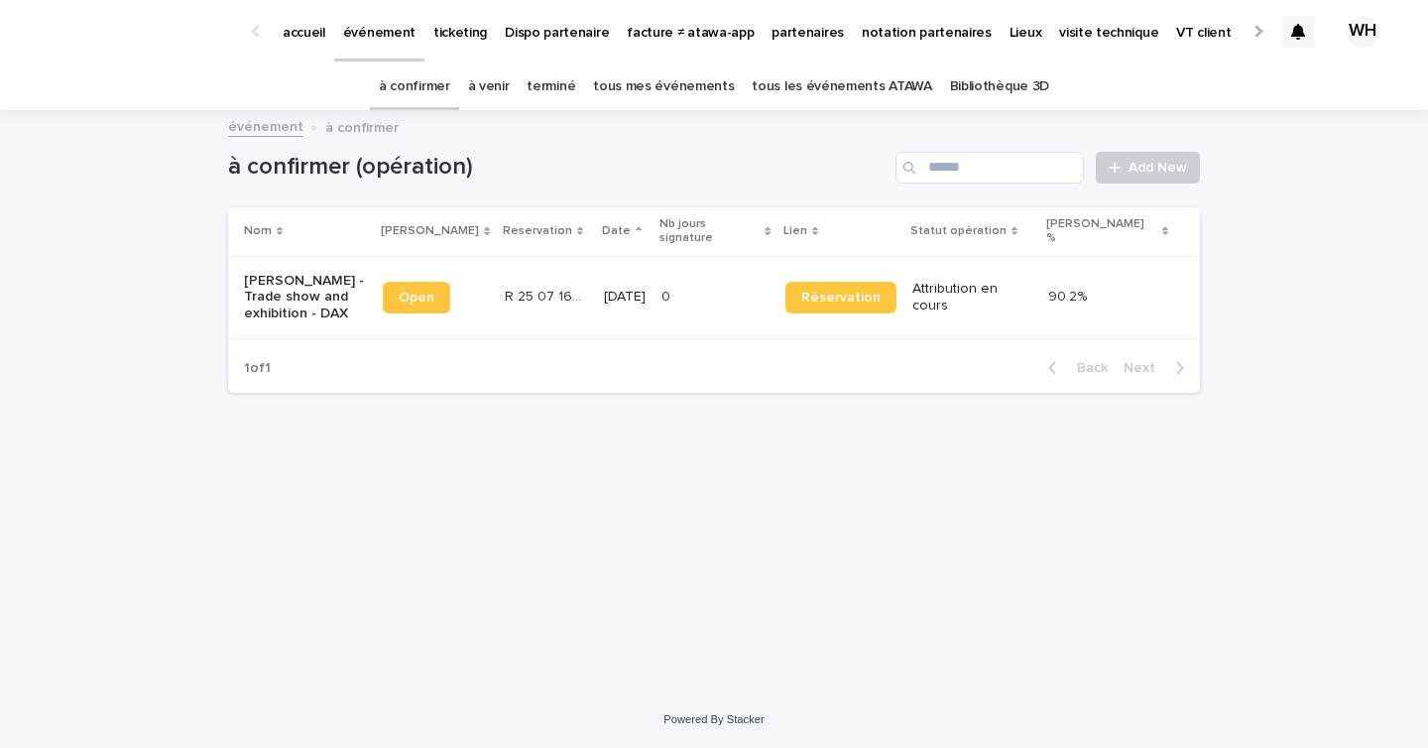
click at [443, 32] on p "ticketing" at bounding box center [460, 21] width 54 height 42
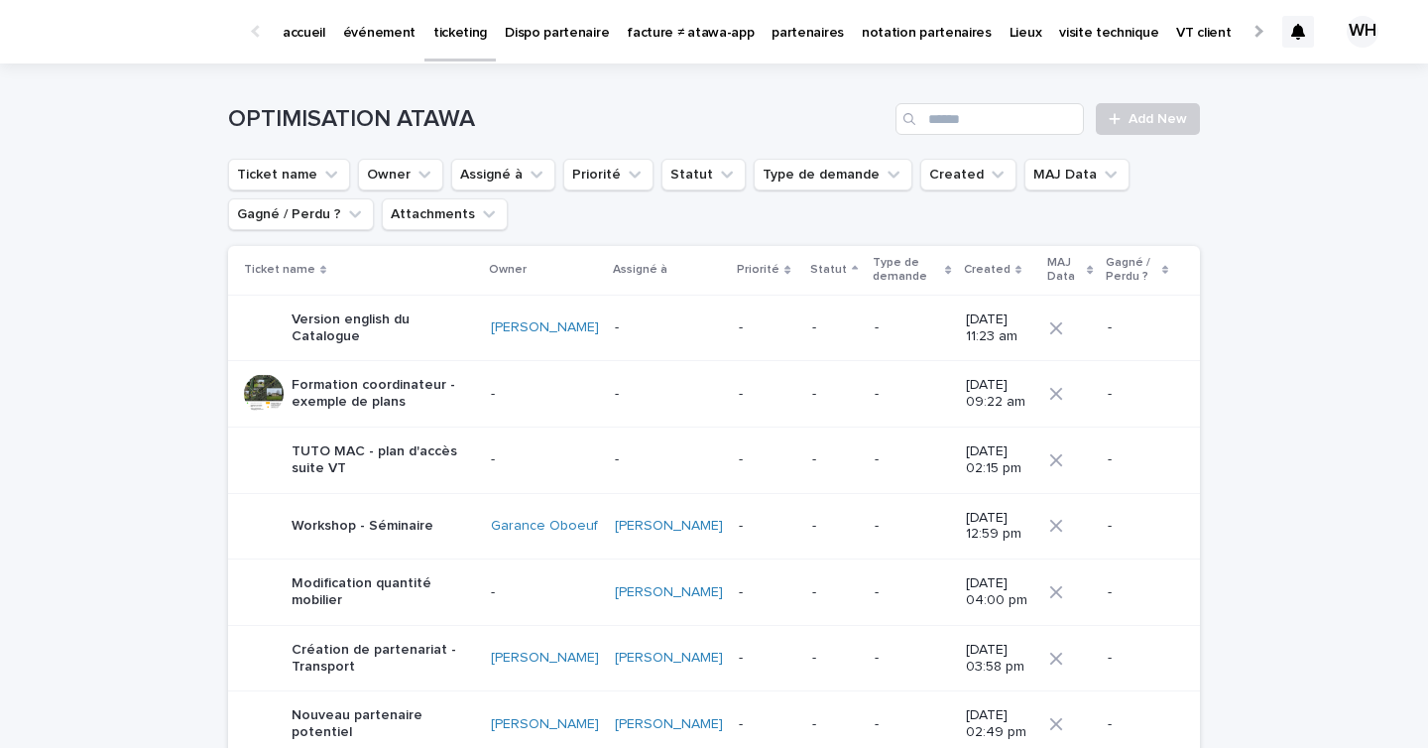
click at [388, 35] on p "événement" at bounding box center [379, 21] width 72 height 42
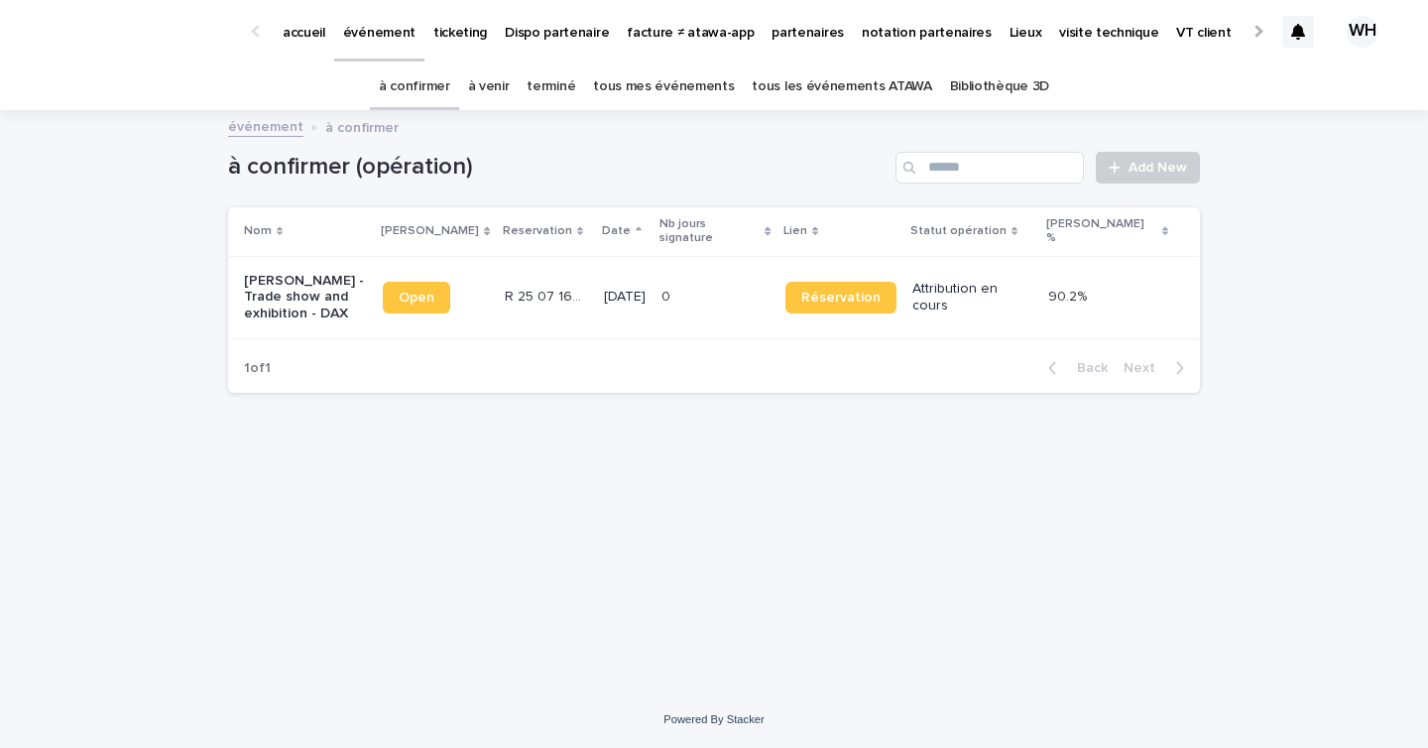
click at [809, 30] on p "partenaires" at bounding box center [808, 21] width 72 height 42
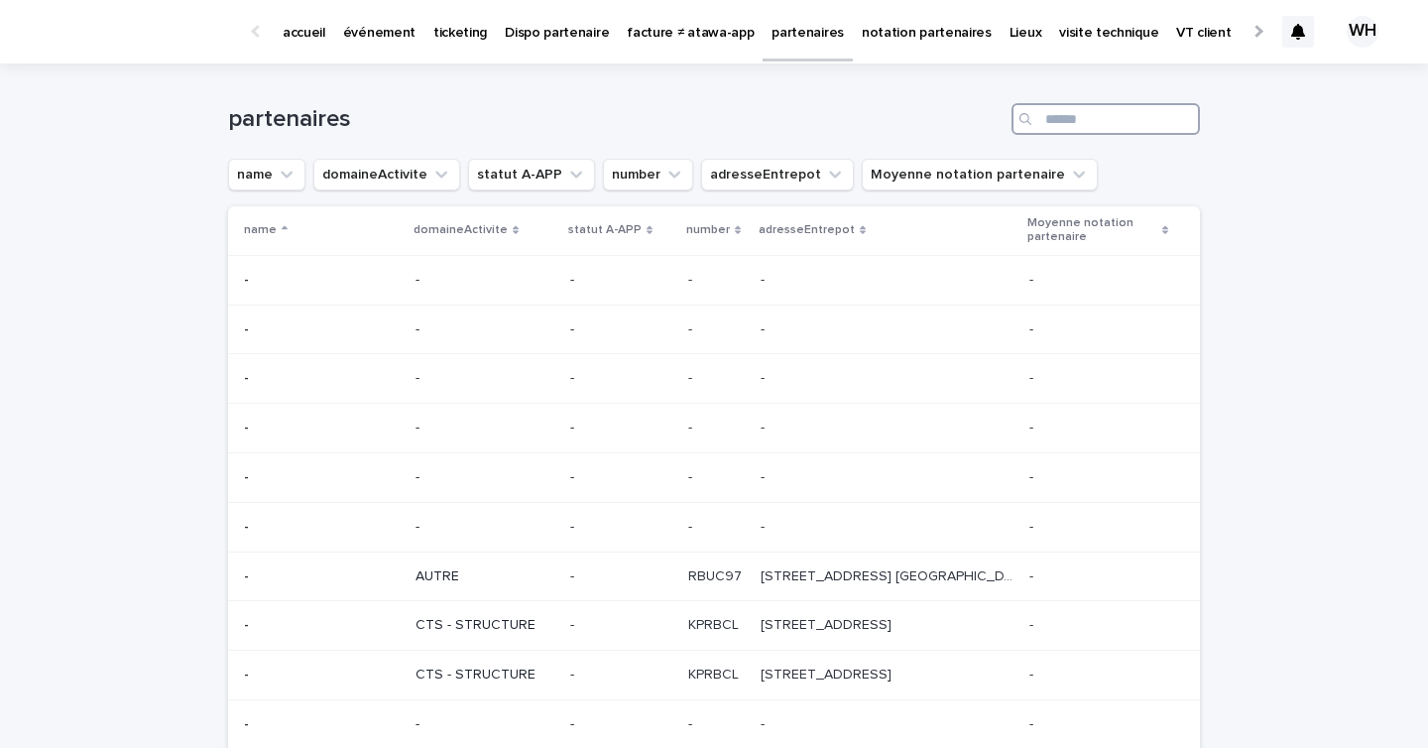
click at [1074, 119] on input "Search" at bounding box center [1106, 119] width 188 height 32
type input "*********"
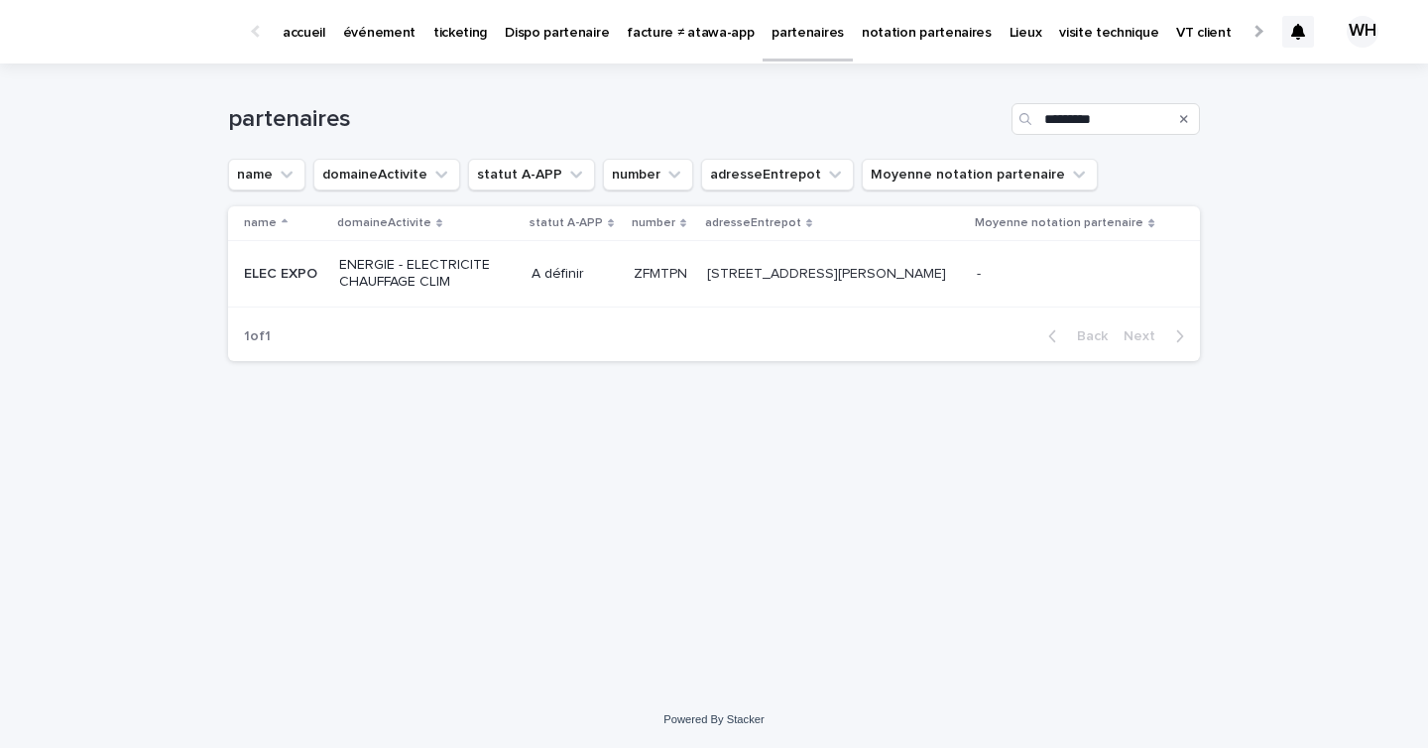
click at [404, 290] on p "ENERGIE - ELECTRICITE CHAUFFAGE CLIM" at bounding box center [422, 274] width 166 height 34
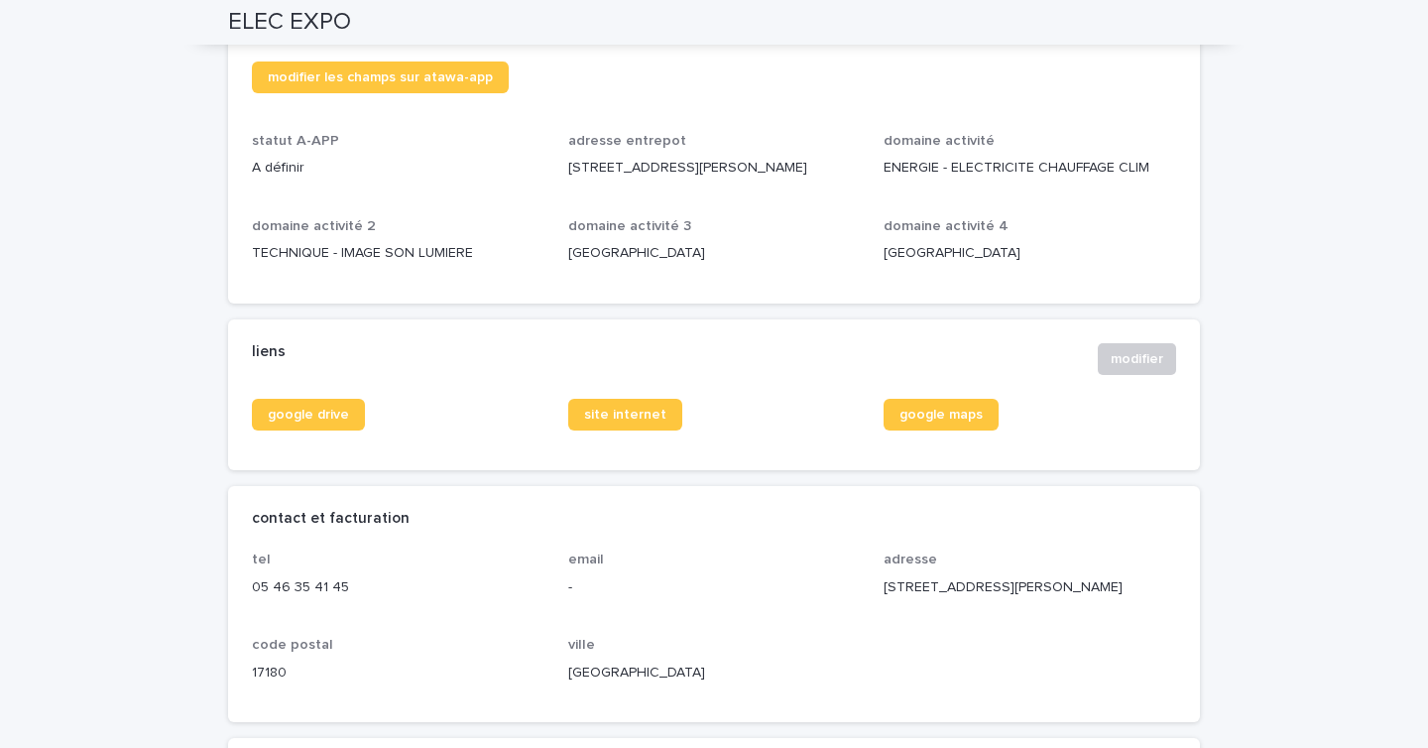
scroll to position [522, 0]
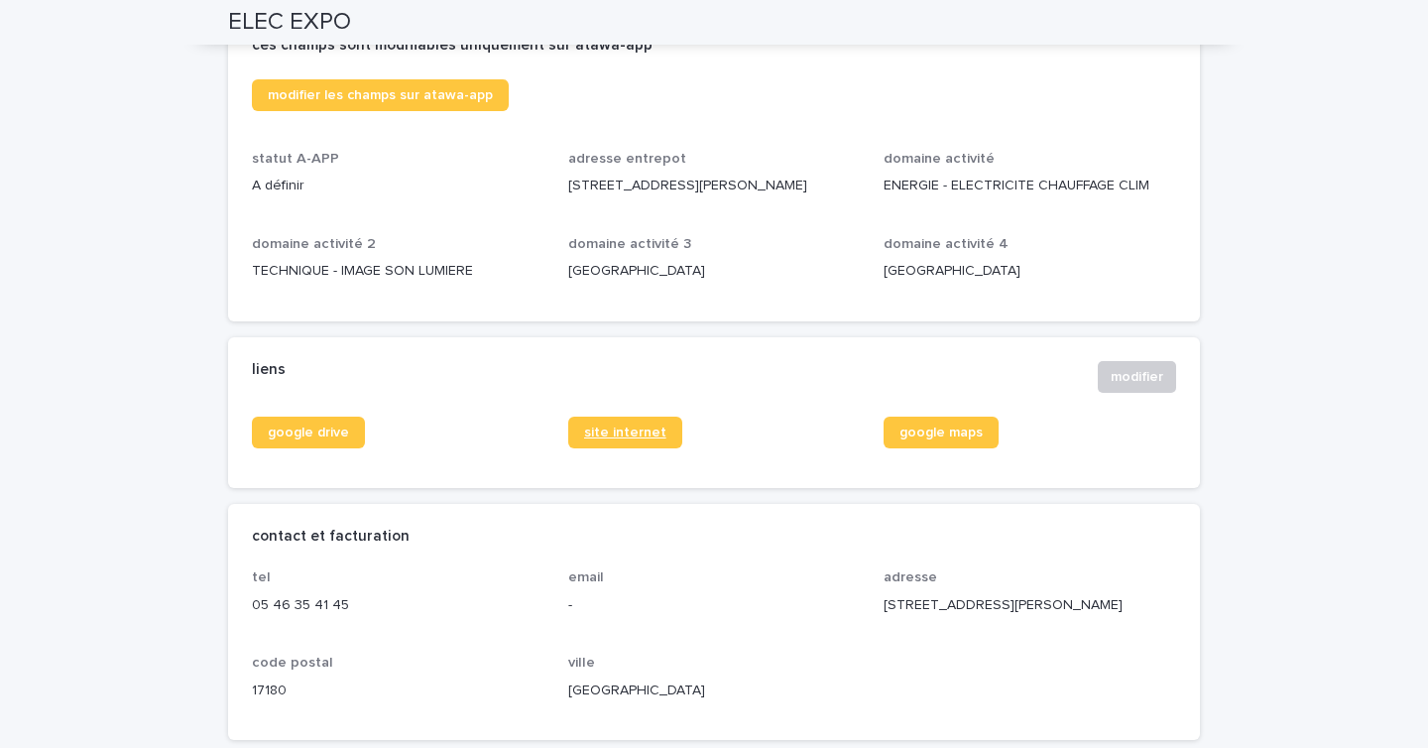
click at [636, 425] on span "site internet" at bounding box center [625, 432] width 82 height 14
